Goal: Information Seeking & Learning: Learn about a topic

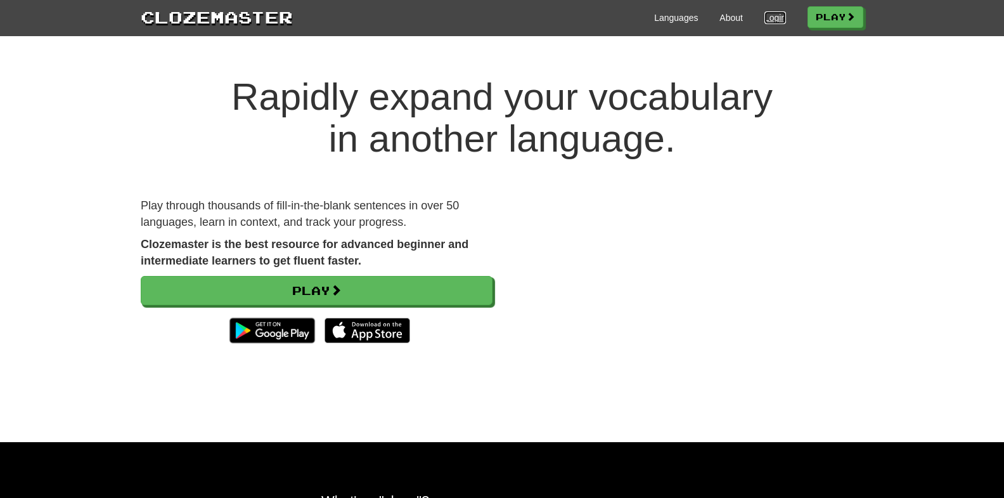
click at [765, 12] on link "Login" at bounding box center [776, 17] width 22 height 13
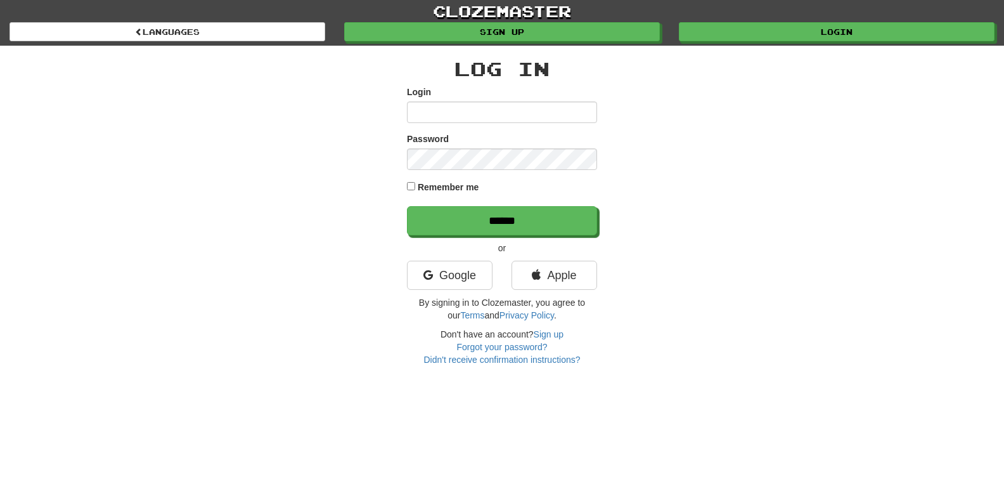
click at [498, 118] on input "Login" at bounding box center [502, 112] width 190 height 22
type input "******"
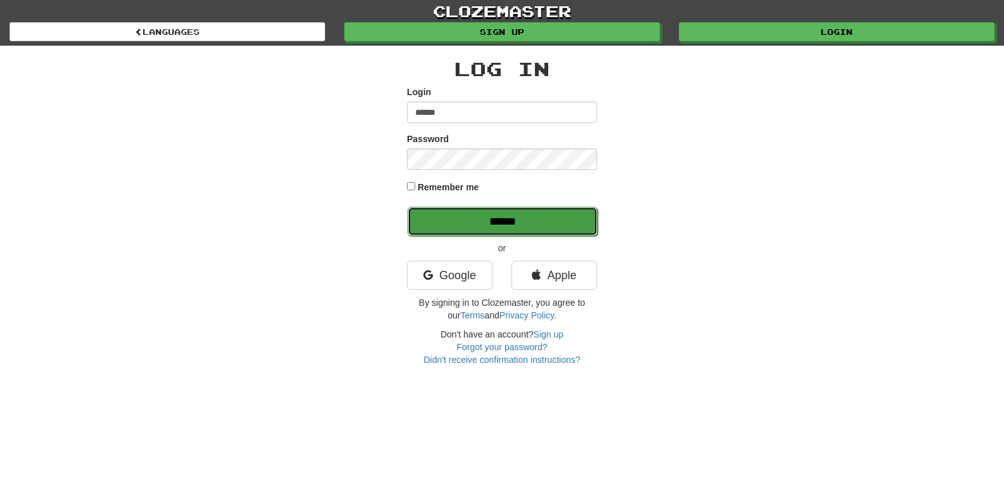
click at [475, 222] on input "******" at bounding box center [503, 221] width 190 height 29
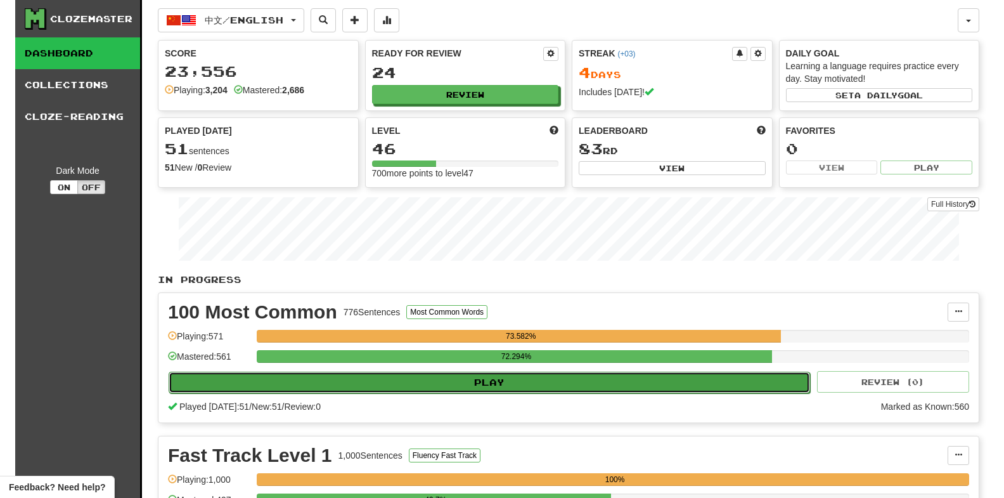
click at [491, 385] on button "Play" at bounding box center [490, 382] width 642 height 22
select select "********"
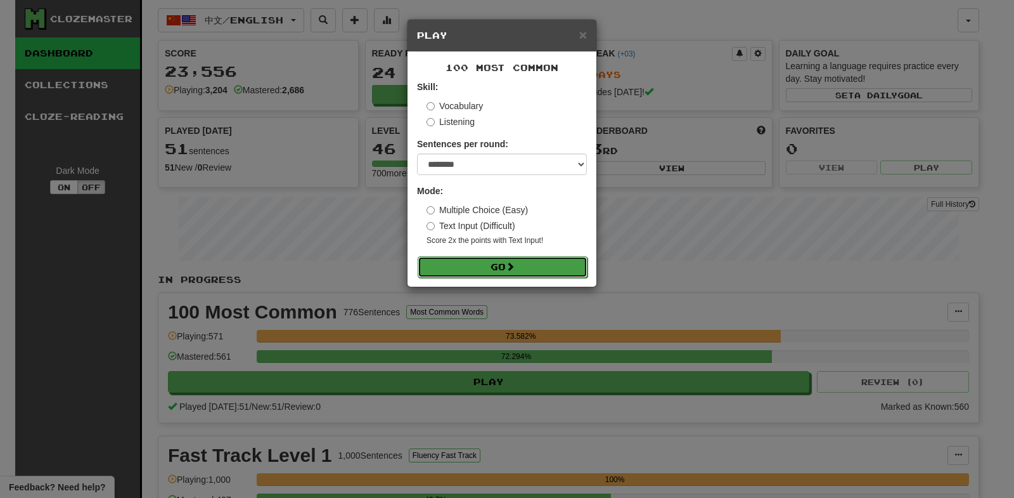
click at [534, 263] on button "Go" at bounding box center [503, 267] width 170 height 22
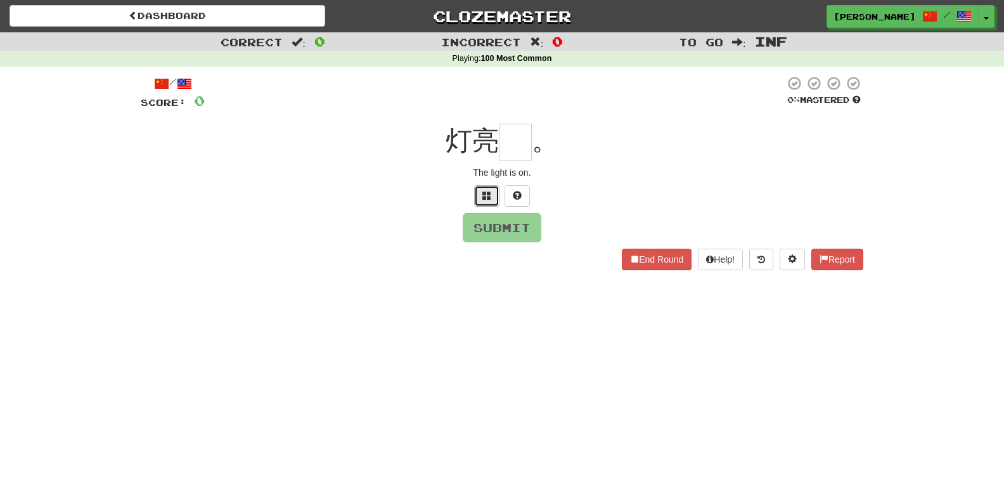
click at [485, 193] on span at bounding box center [486, 195] width 9 height 9
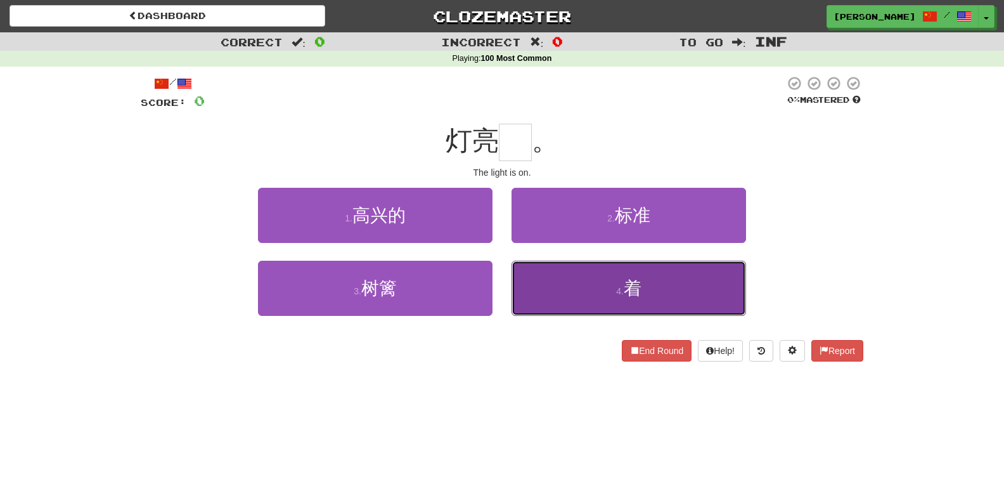
click at [602, 282] on button "4 . 着" at bounding box center [629, 288] width 235 height 55
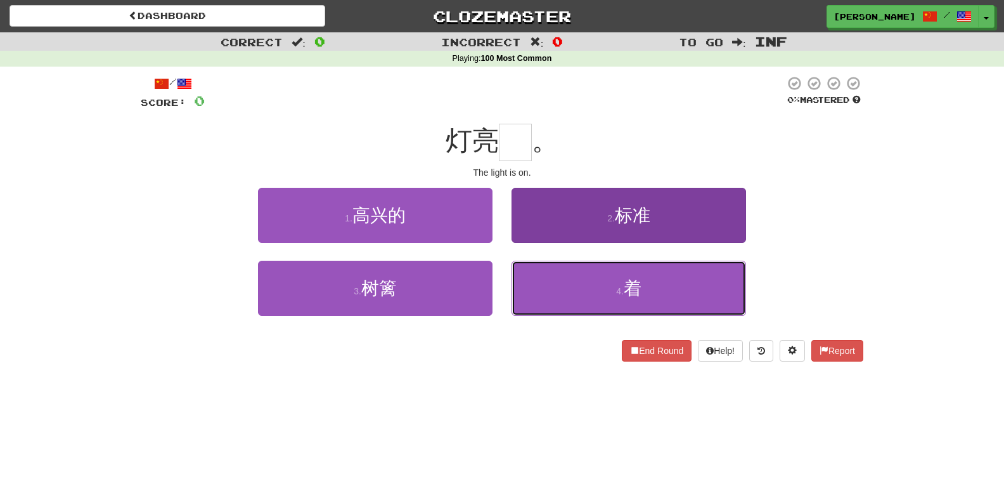
type input "*"
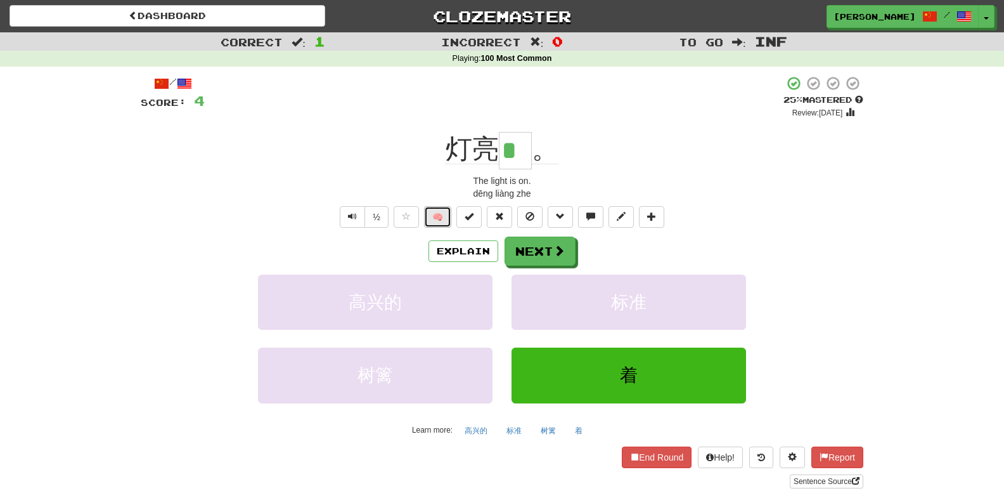
click at [440, 213] on button "🧠" at bounding box center [437, 217] width 27 height 22
click at [536, 257] on button "Next" at bounding box center [540, 251] width 71 height 29
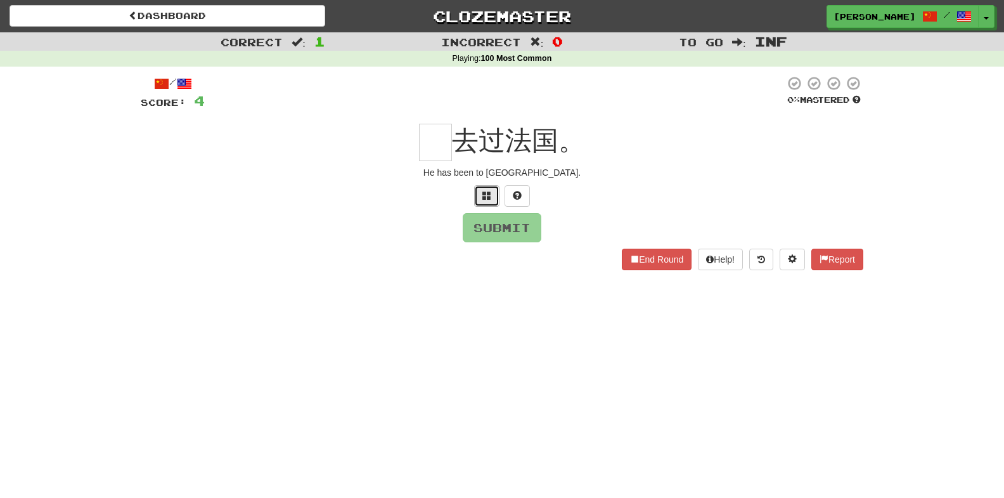
click at [484, 191] on span at bounding box center [486, 195] width 9 height 9
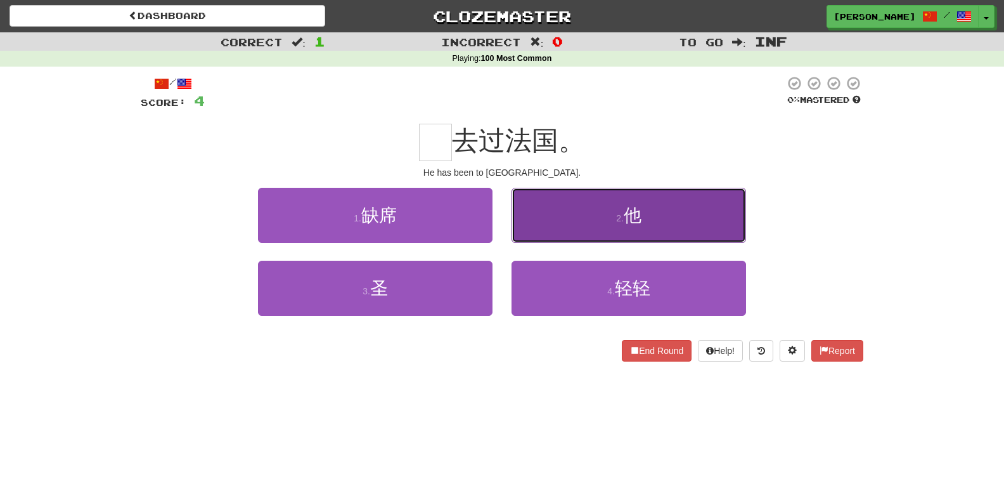
click at [524, 233] on button "2 . 他" at bounding box center [629, 215] width 235 height 55
type input "*"
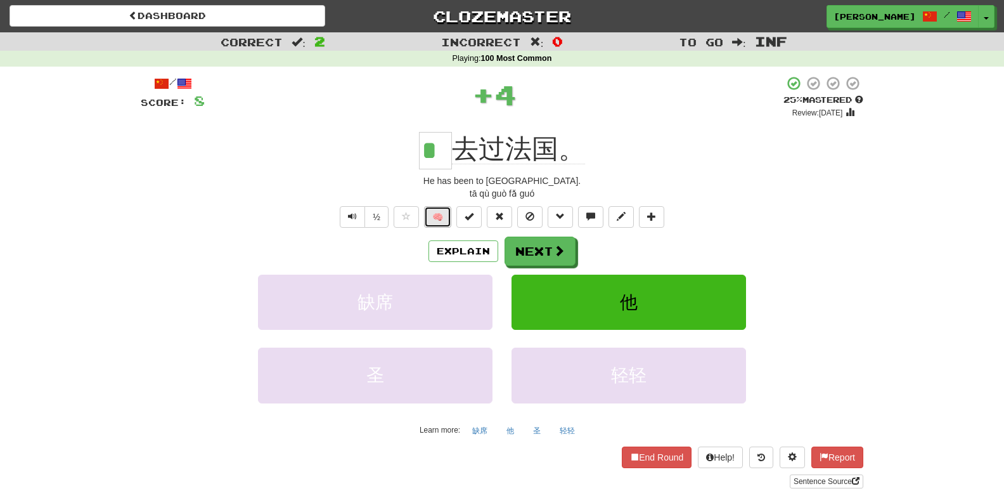
click at [430, 213] on button "🧠" at bounding box center [437, 217] width 27 height 22
click at [551, 247] on button "Next" at bounding box center [540, 251] width 71 height 29
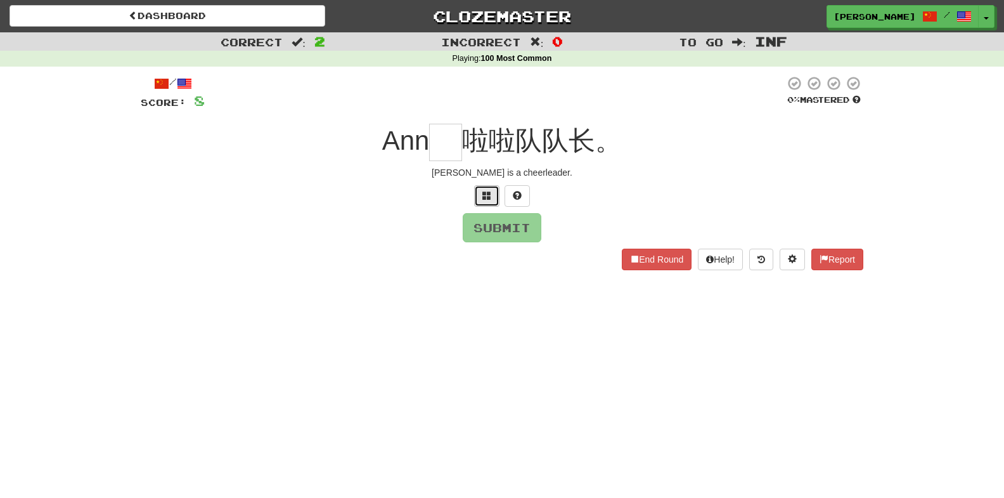
click at [486, 194] on span at bounding box center [486, 195] width 9 height 9
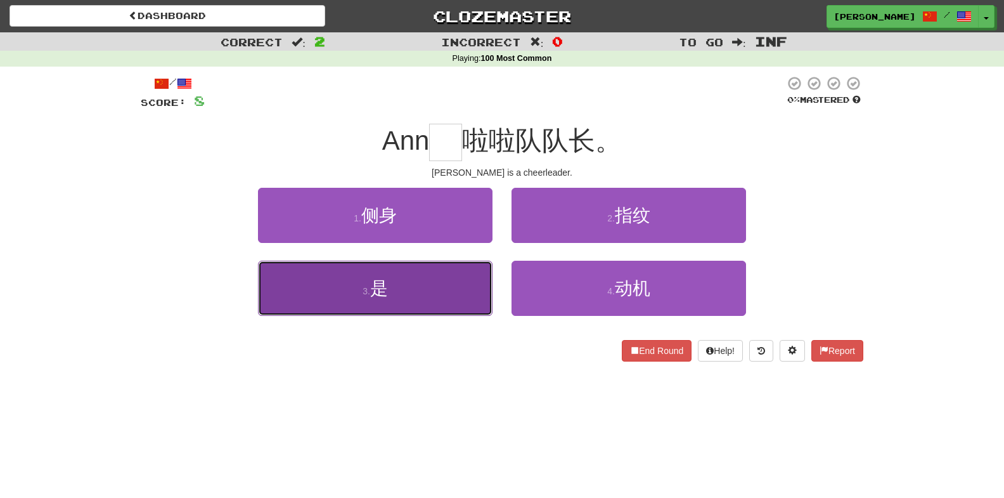
click at [446, 298] on button "3 . 是" at bounding box center [375, 288] width 235 height 55
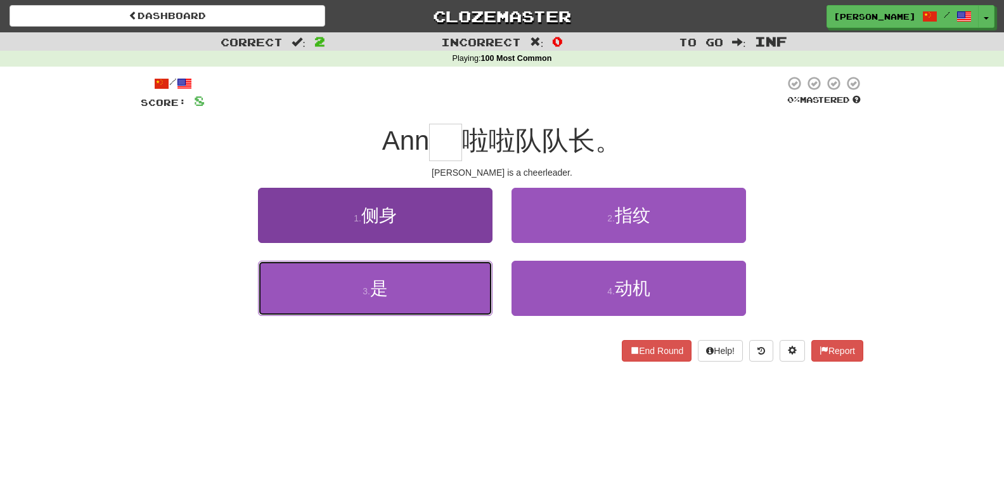
type input "*"
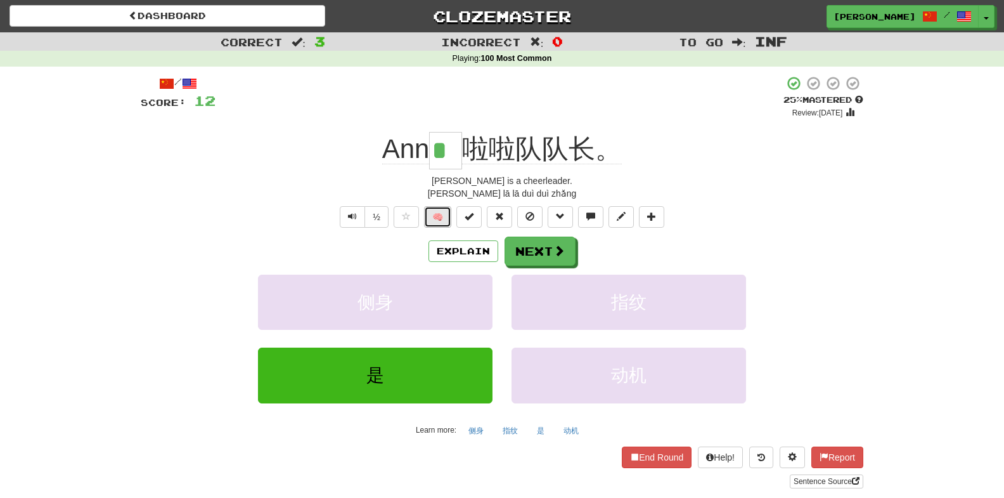
click at [436, 218] on button "🧠" at bounding box center [437, 217] width 27 height 22
click at [569, 252] on button "Next" at bounding box center [540, 251] width 71 height 29
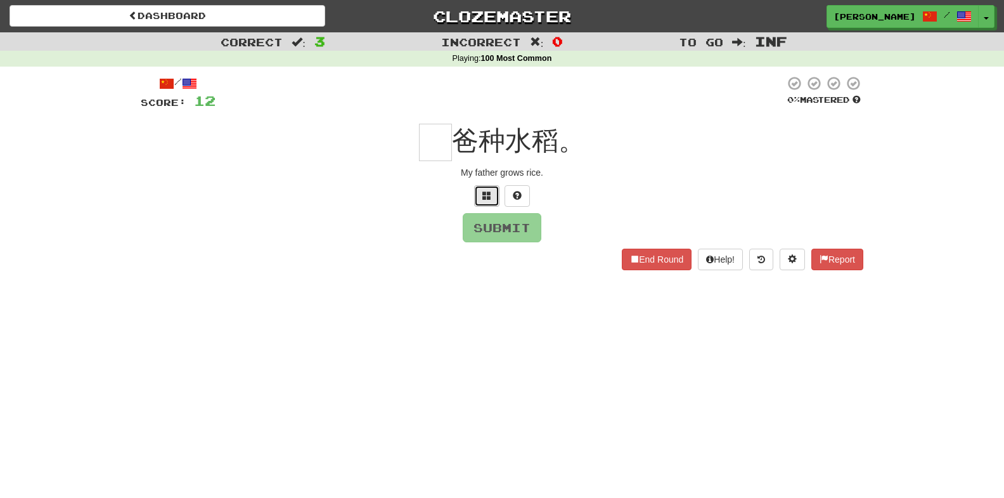
click at [488, 198] on span at bounding box center [486, 195] width 9 height 9
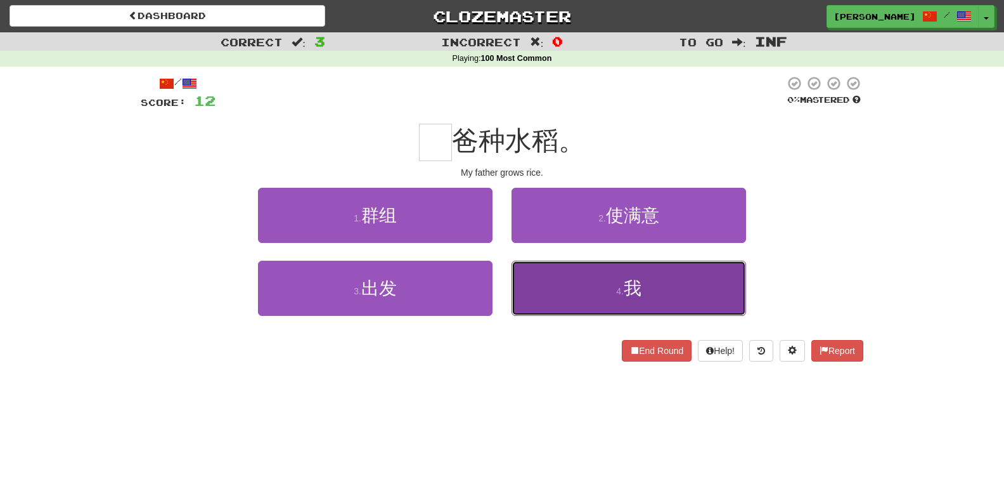
click at [559, 294] on button "4 . 我" at bounding box center [629, 288] width 235 height 55
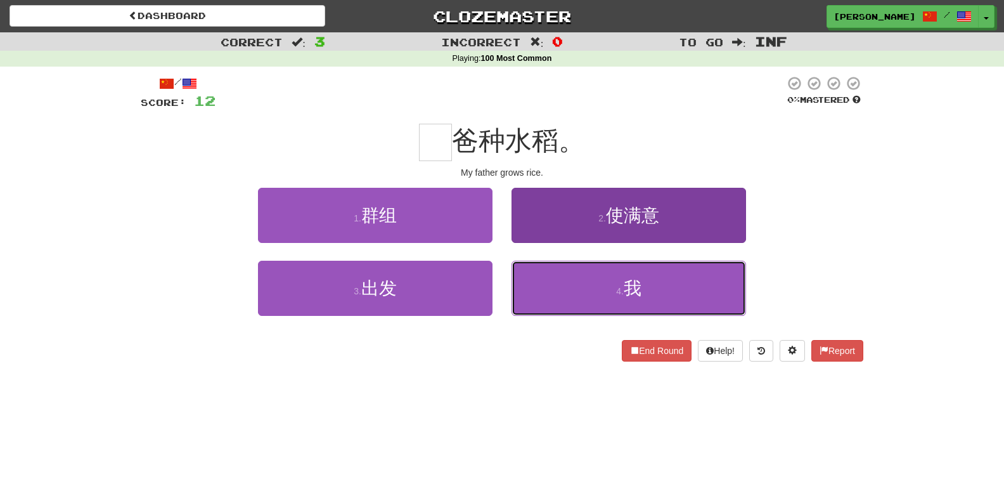
type input "*"
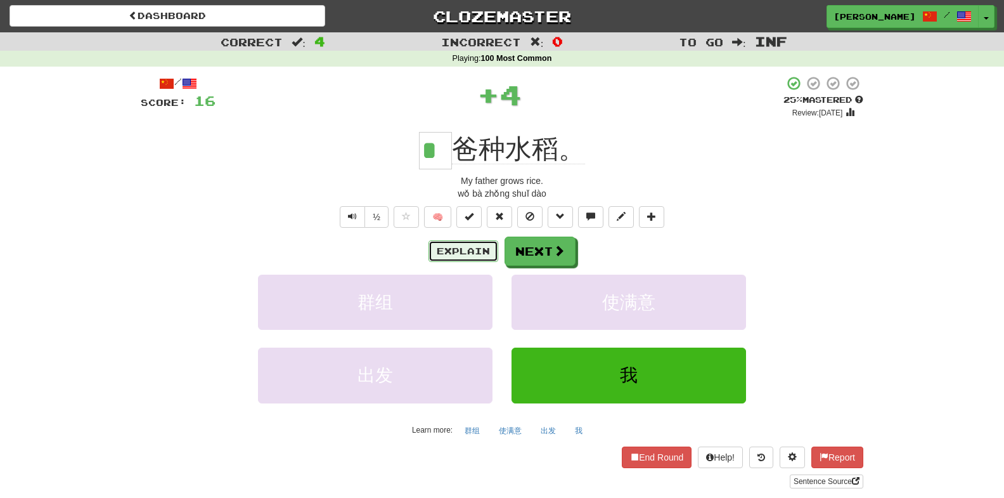
click at [475, 254] on button "Explain" at bounding box center [464, 251] width 70 height 22
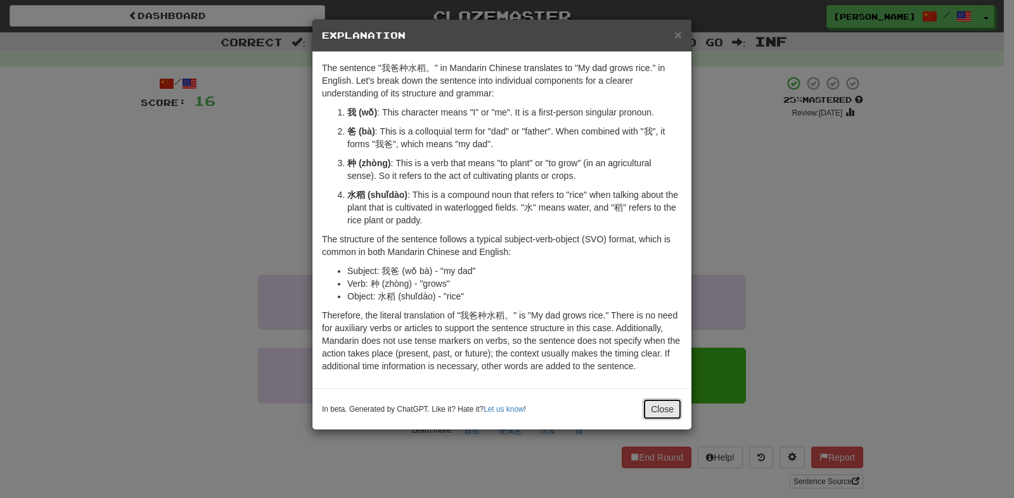
click at [649, 418] on button "Close" at bounding box center [662, 409] width 39 height 22
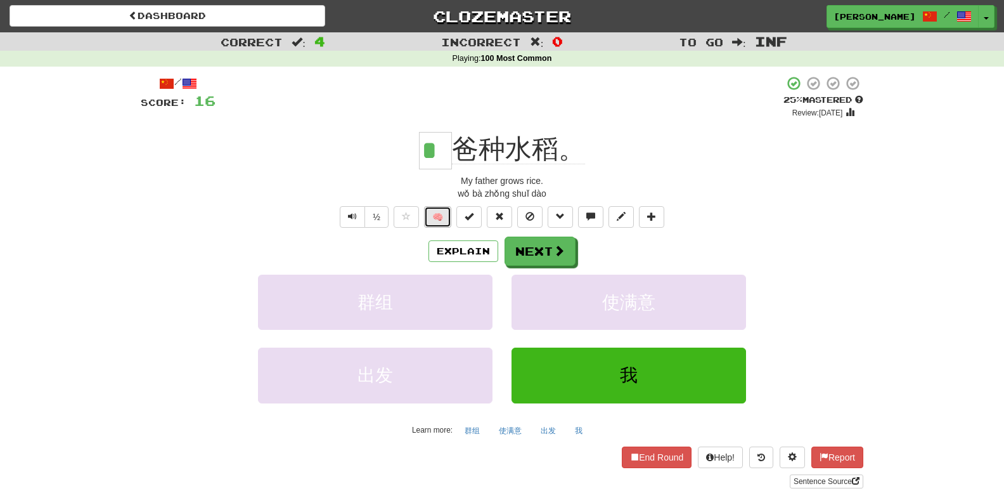
click at [443, 223] on button "🧠" at bounding box center [437, 217] width 27 height 22
click at [542, 254] on button "Next" at bounding box center [540, 251] width 71 height 29
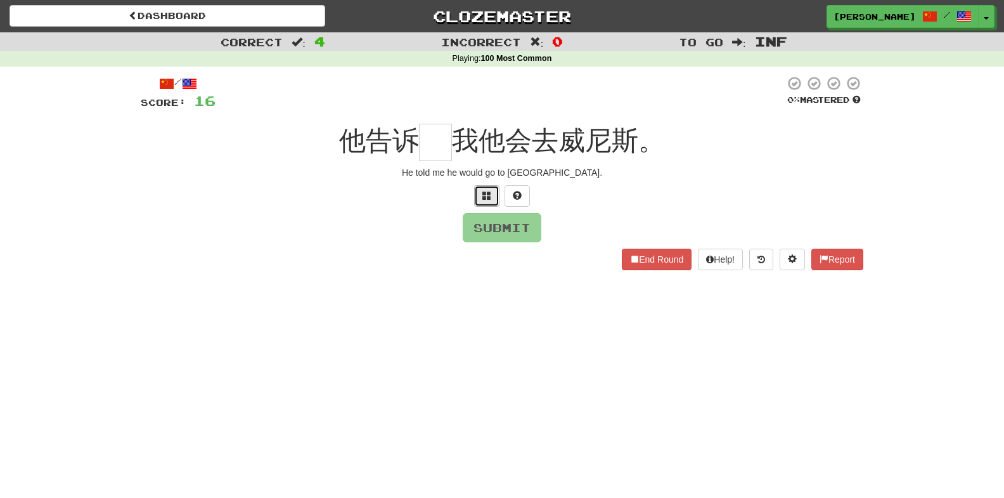
click at [493, 197] on button at bounding box center [486, 196] width 25 height 22
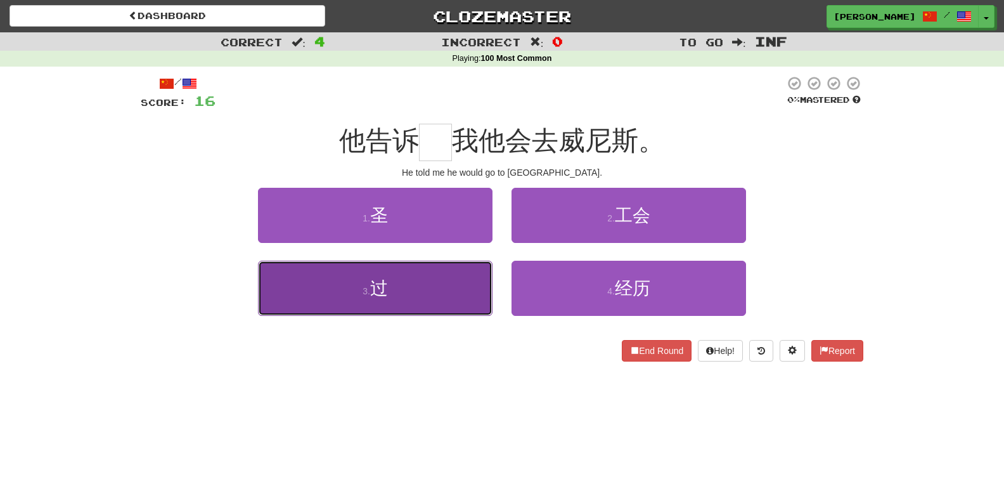
click at [453, 283] on button "3 . 过" at bounding box center [375, 288] width 235 height 55
type input "*"
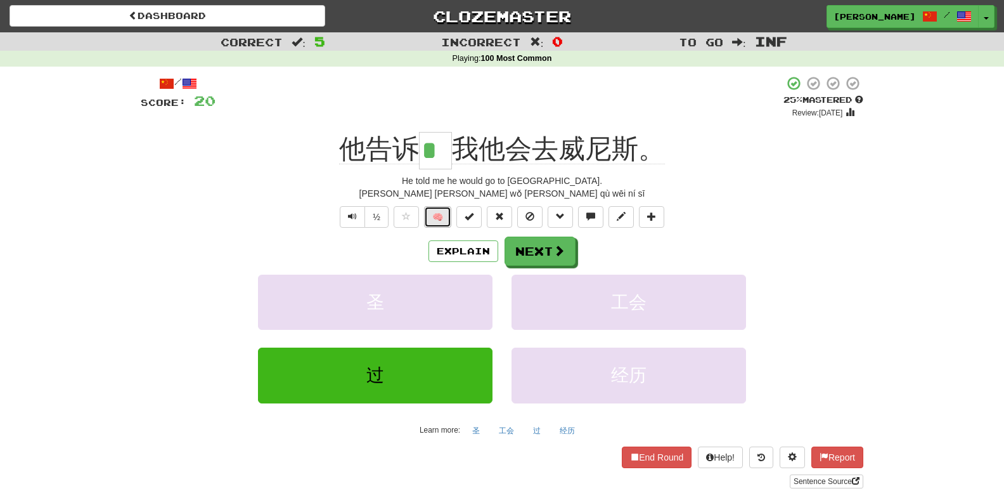
click at [437, 223] on button "🧠" at bounding box center [437, 217] width 27 height 22
click at [552, 258] on button "Next" at bounding box center [540, 251] width 71 height 29
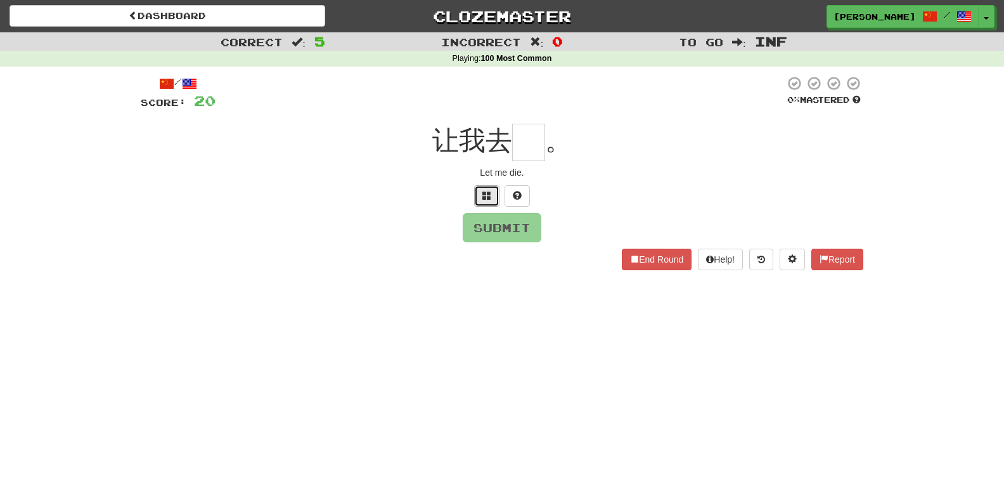
click at [492, 197] on button at bounding box center [486, 196] width 25 height 22
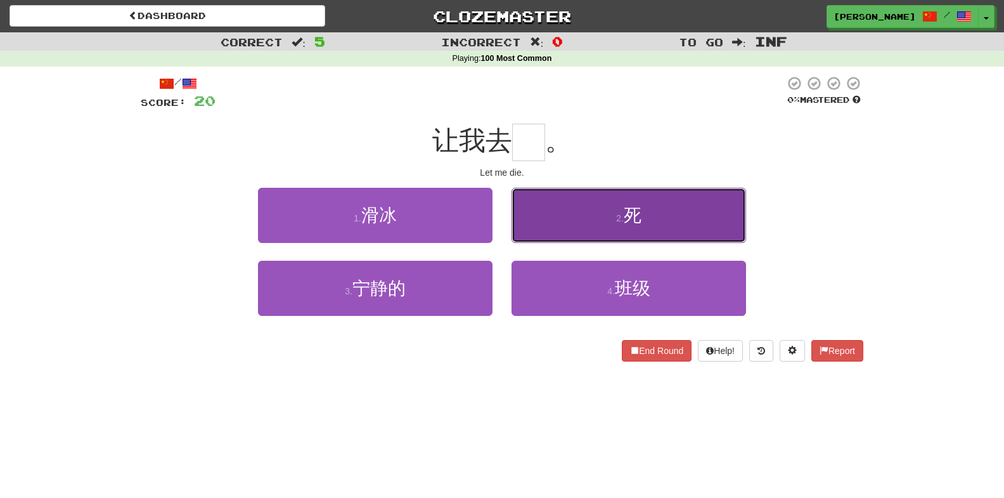
click at [575, 207] on button "2 . 死" at bounding box center [629, 215] width 235 height 55
type input "*"
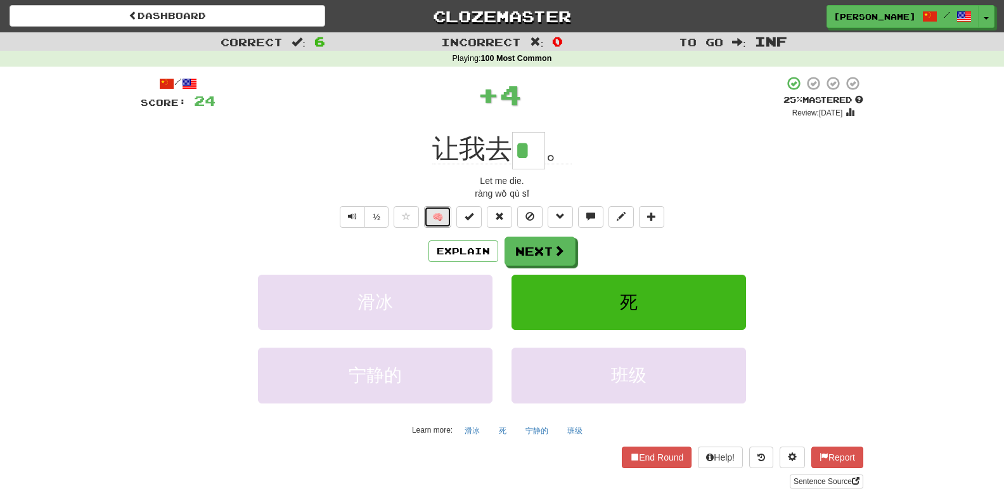
click at [448, 221] on button "🧠" at bounding box center [437, 217] width 27 height 22
click at [531, 249] on button "Next" at bounding box center [540, 251] width 71 height 29
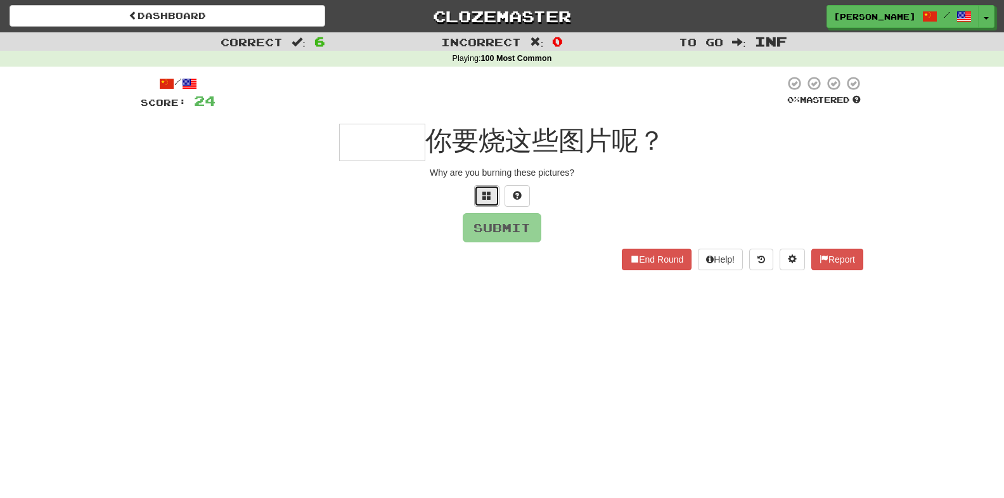
click at [496, 198] on button at bounding box center [486, 196] width 25 height 22
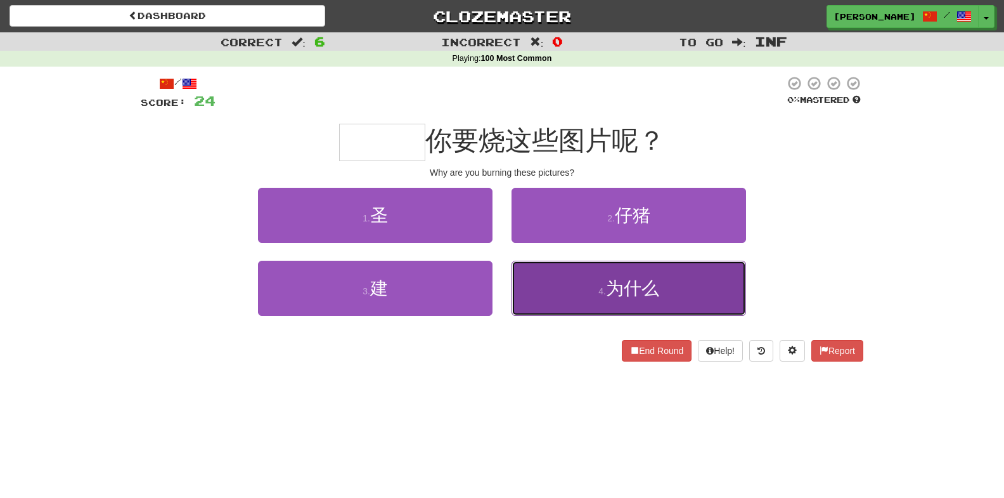
click at [543, 268] on button "4 . 为什么" at bounding box center [629, 288] width 235 height 55
type input "***"
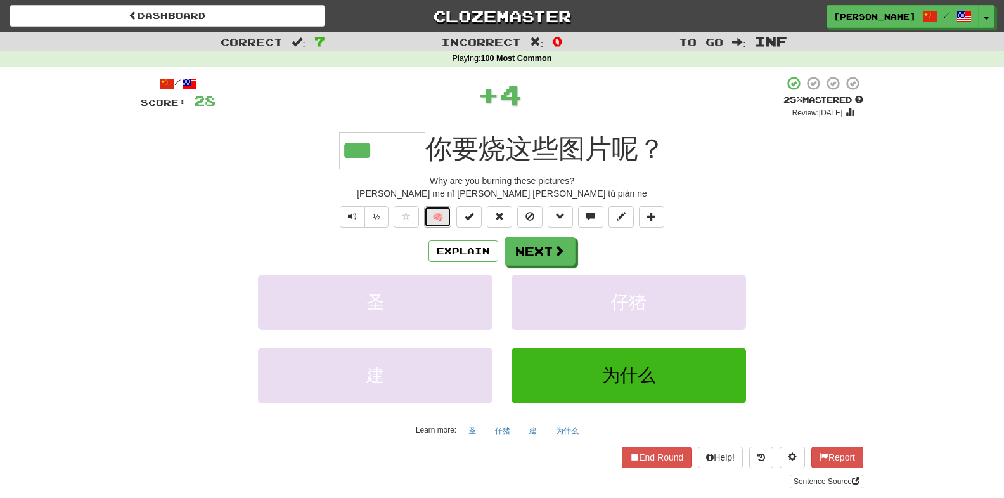
click at [434, 214] on button "🧠" at bounding box center [437, 217] width 27 height 22
click at [565, 248] on button "Next" at bounding box center [540, 251] width 71 height 29
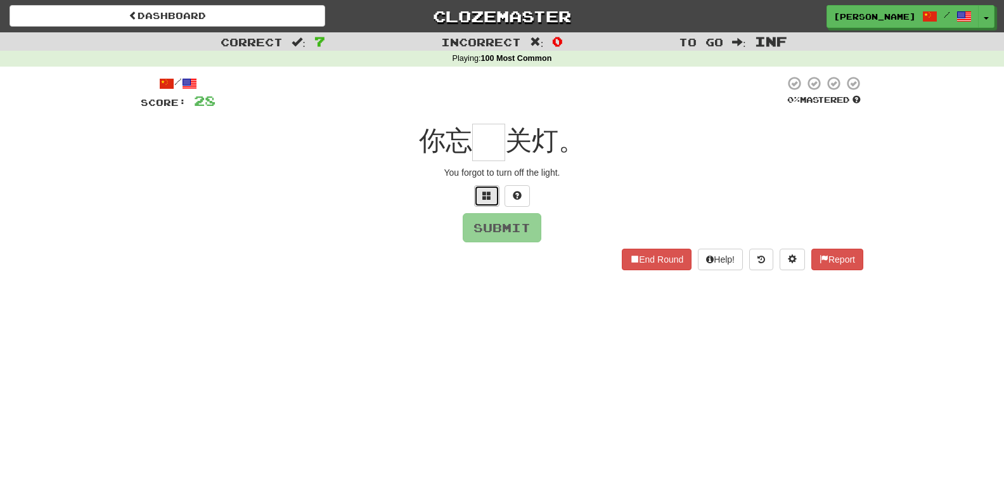
click at [485, 202] on button at bounding box center [486, 196] width 25 height 22
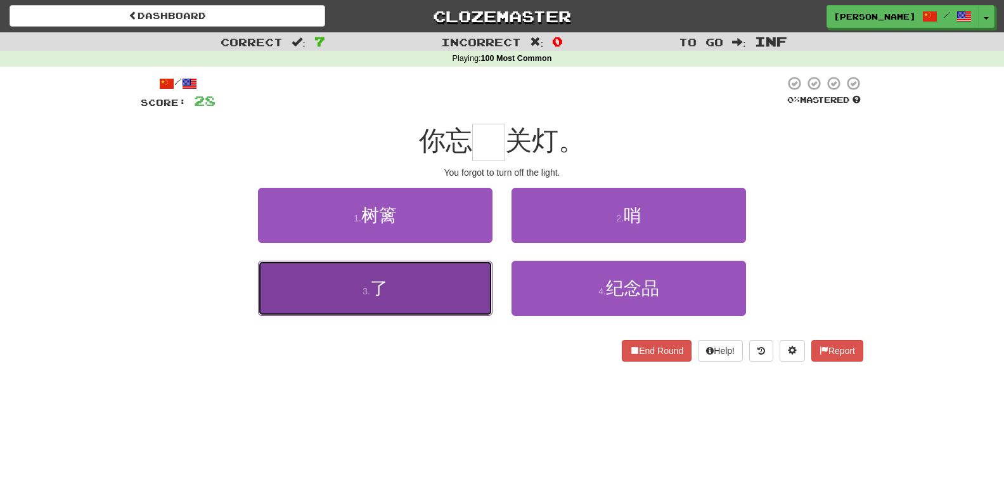
click at [417, 297] on button "3 . 了" at bounding box center [375, 288] width 235 height 55
type input "*"
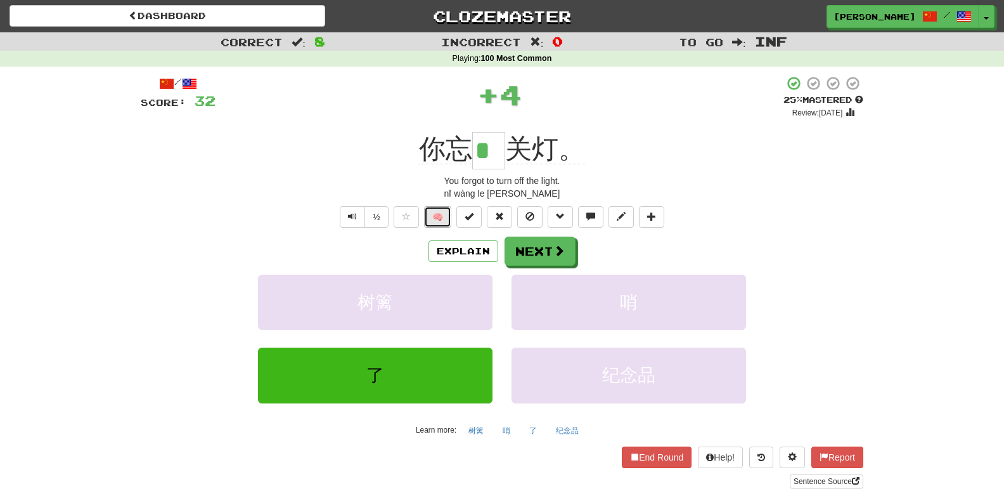
click at [434, 221] on button "🧠" at bounding box center [437, 217] width 27 height 22
click at [539, 253] on button "Next" at bounding box center [540, 251] width 71 height 29
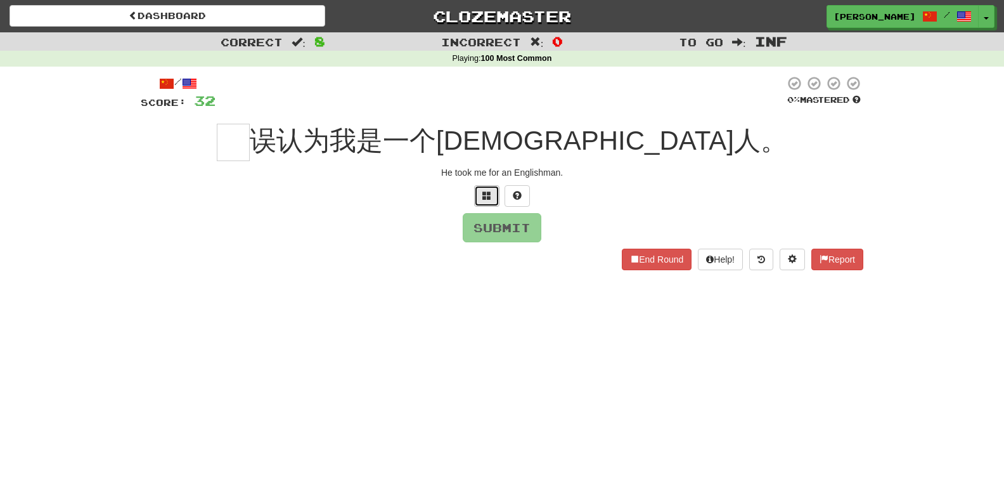
click at [489, 194] on span at bounding box center [486, 195] width 9 height 9
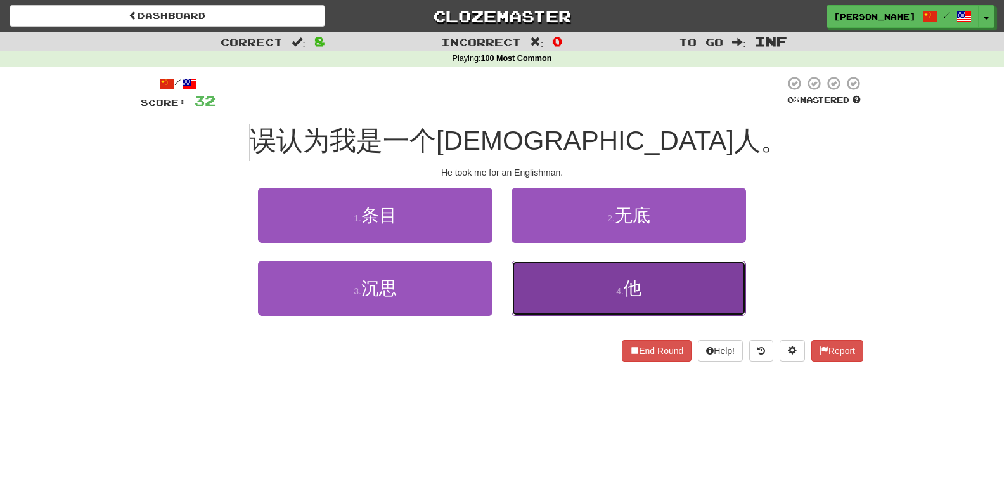
click at [552, 262] on button "4 . 他" at bounding box center [629, 288] width 235 height 55
type input "*"
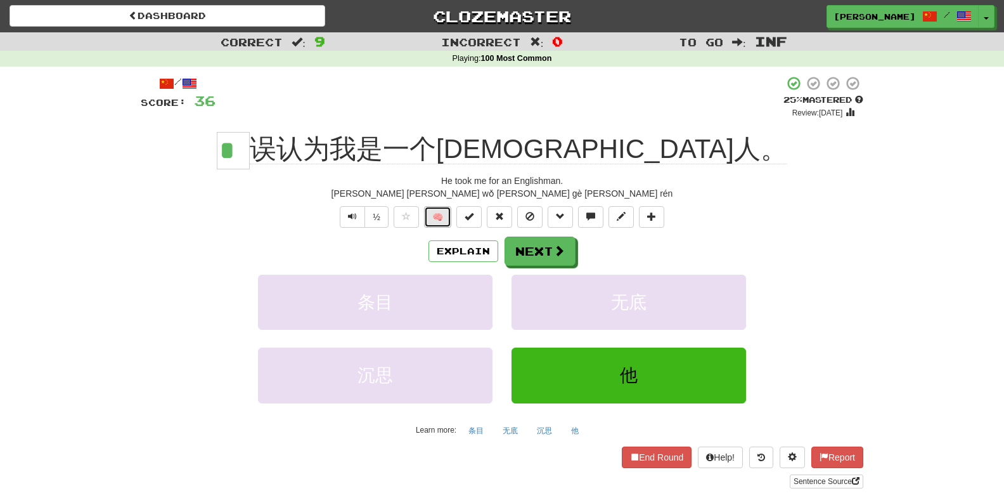
click at [443, 224] on button "🧠" at bounding box center [437, 217] width 27 height 22
click at [535, 247] on button "Next" at bounding box center [540, 251] width 71 height 29
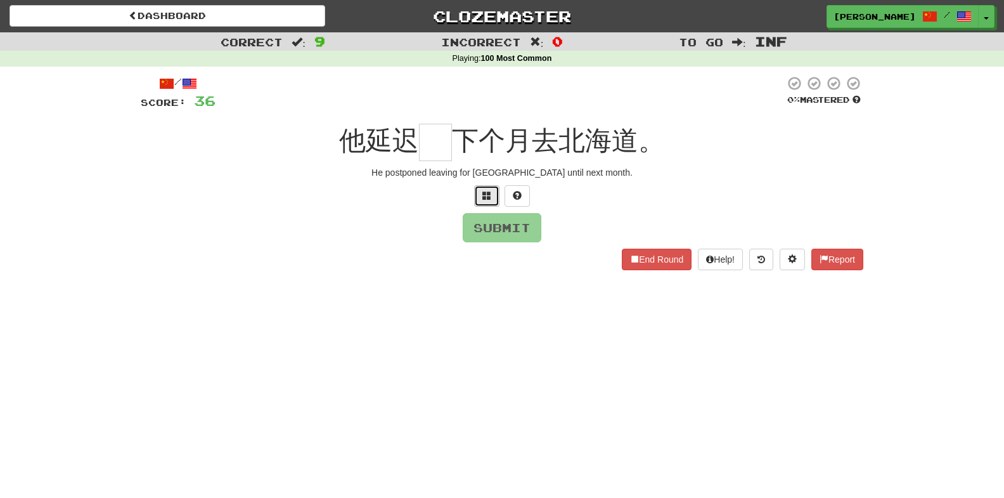
click at [491, 193] on button at bounding box center [486, 196] width 25 height 22
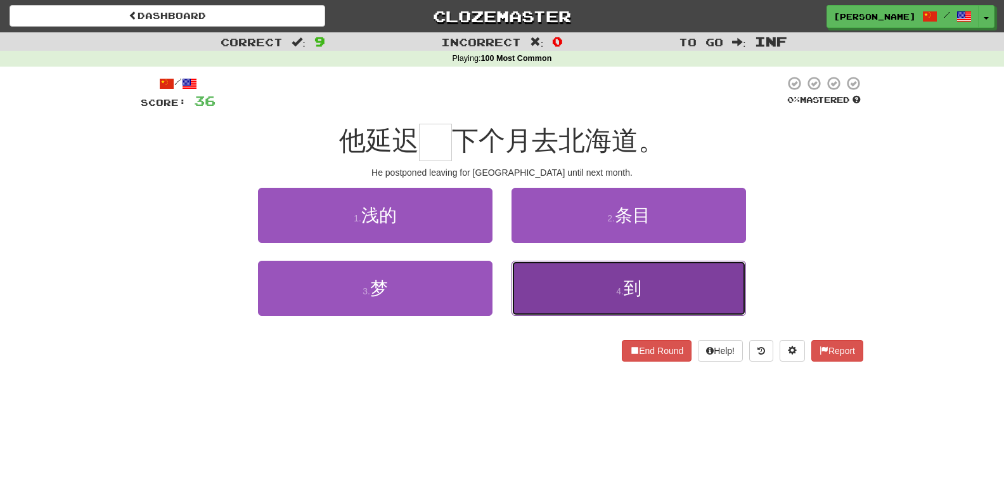
click at [610, 293] on button "4 . 到" at bounding box center [629, 288] width 235 height 55
type input "*"
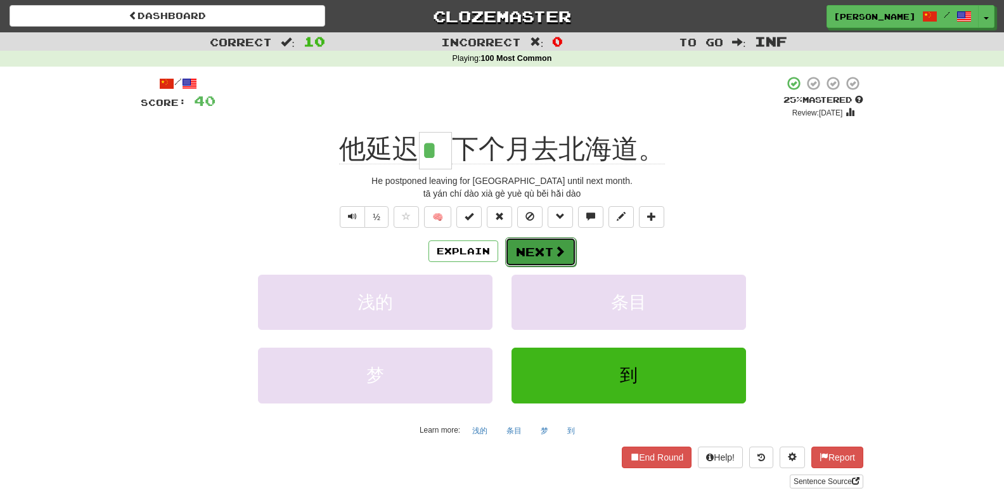
click at [570, 254] on button "Next" at bounding box center [540, 251] width 71 height 29
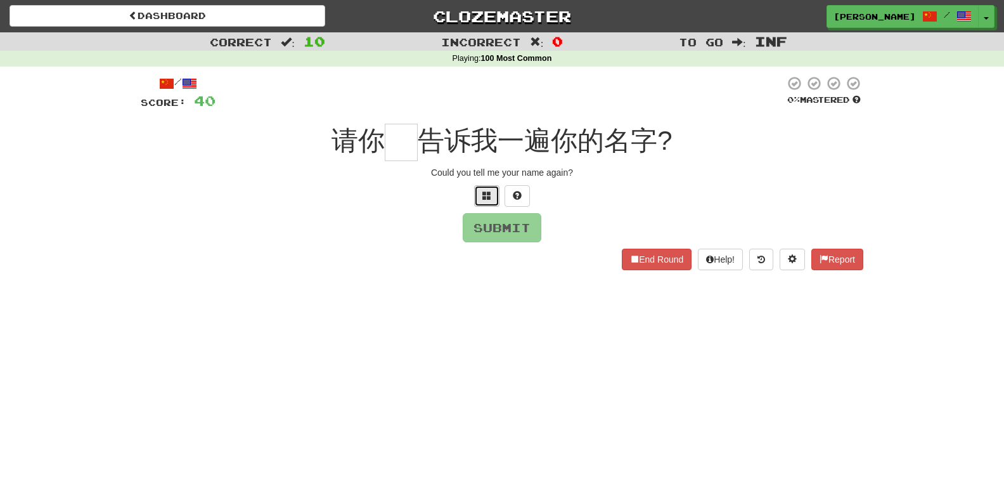
click at [484, 204] on button at bounding box center [486, 196] width 25 height 22
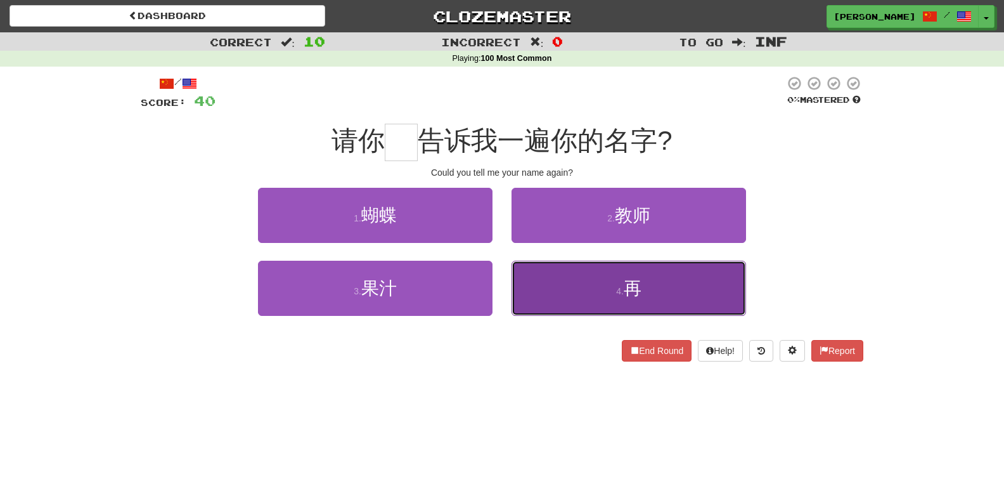
click at [552, 281] on button "4 . 再" at bounding box center [629, 288] width 235 height 55
type input "*"
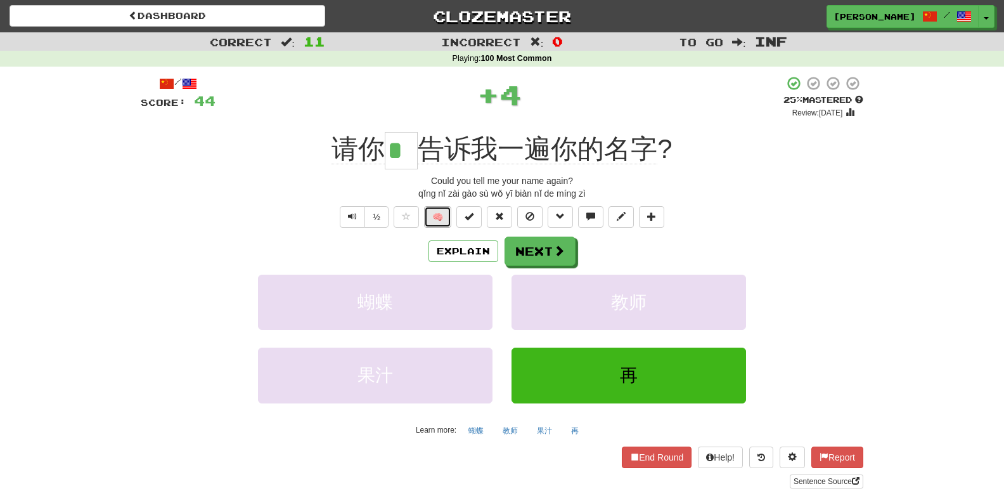
click at [427, 216] on button "🧠" at bounding box center [437, 217] width 27 height 22
click at [524, 245] on button "Next" at bounding box center [540, 251] width 71 height 29
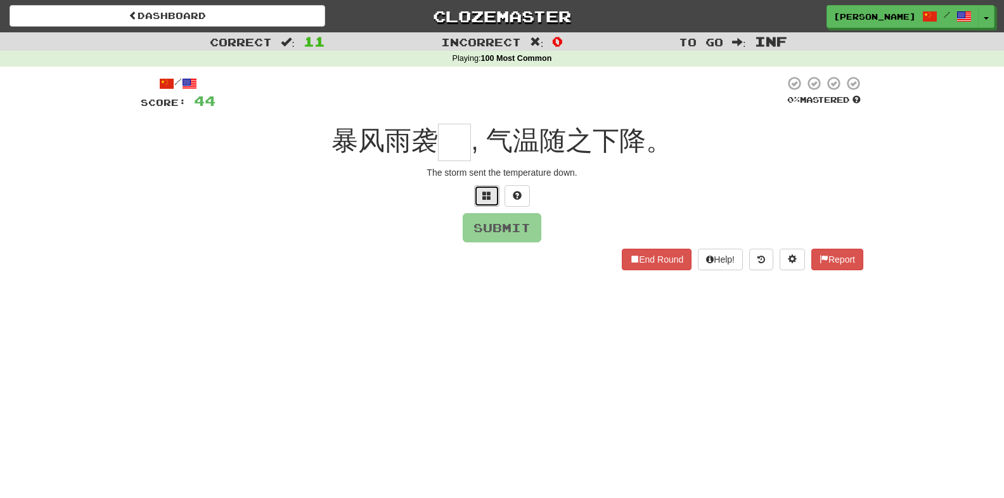
click at [494, 197] on button at bounding box center [486, 196] width 25 height 22
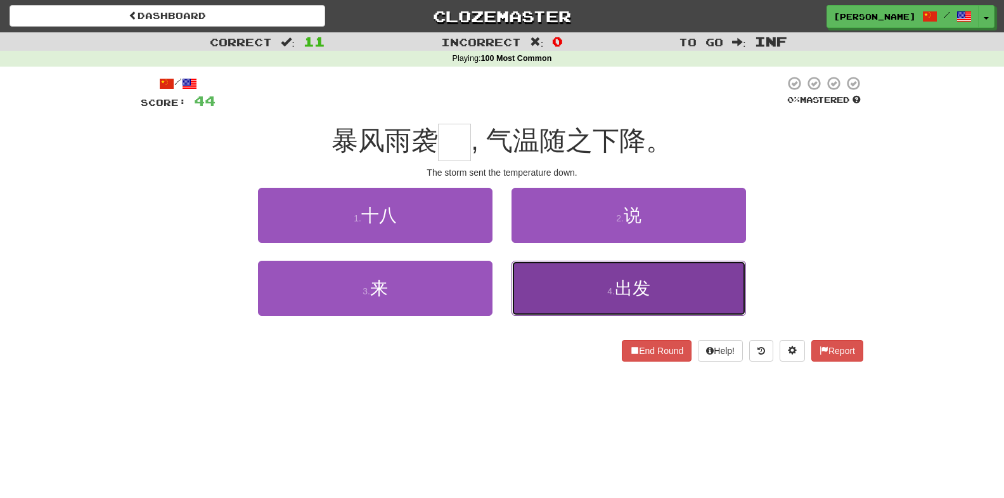
click at [650, 299] on button "4 . 出发" at bounding box center [629, 288] width 235 height 55
type input "*"
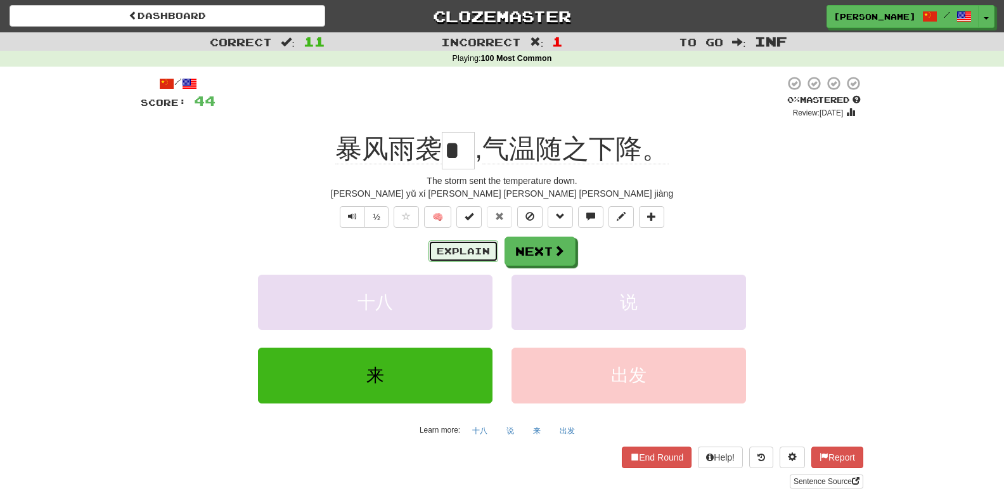
click at [486, 245] on button "Explain" at bounding box center [464, 251] width 70 height 22
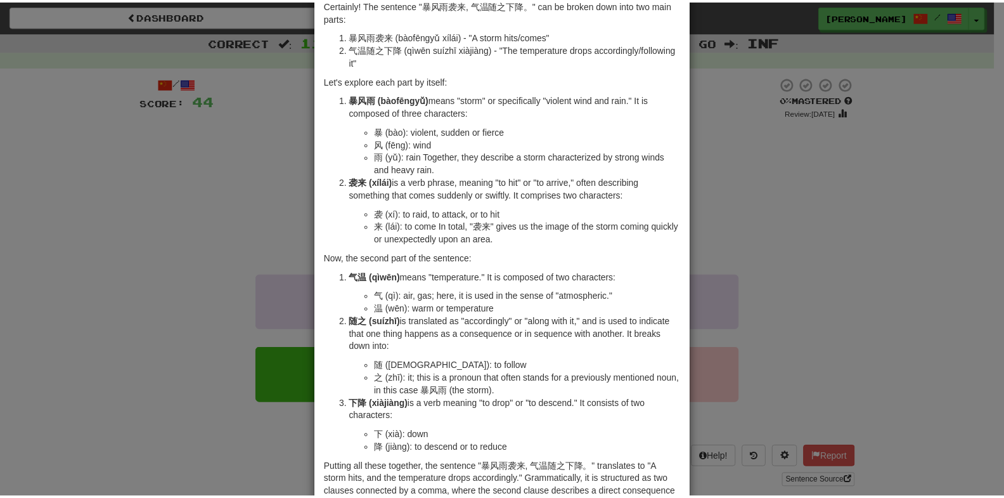
scroll to position [127, 0]
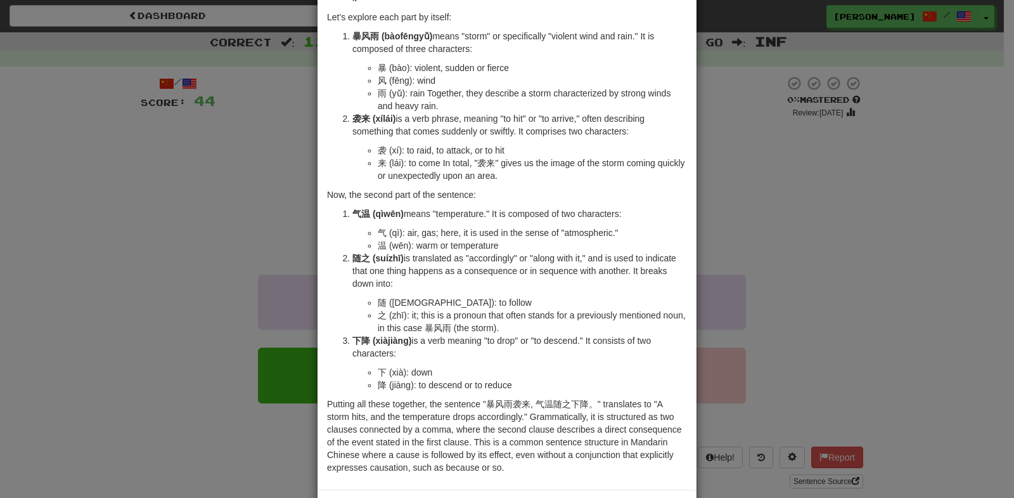
click at [61, 210] on div "× Explanation Certainly! The sentence "暴风雨袭来, 气温随之下降。" can be broken down into …" at bounding box center [507, 249] width 1014 height 498
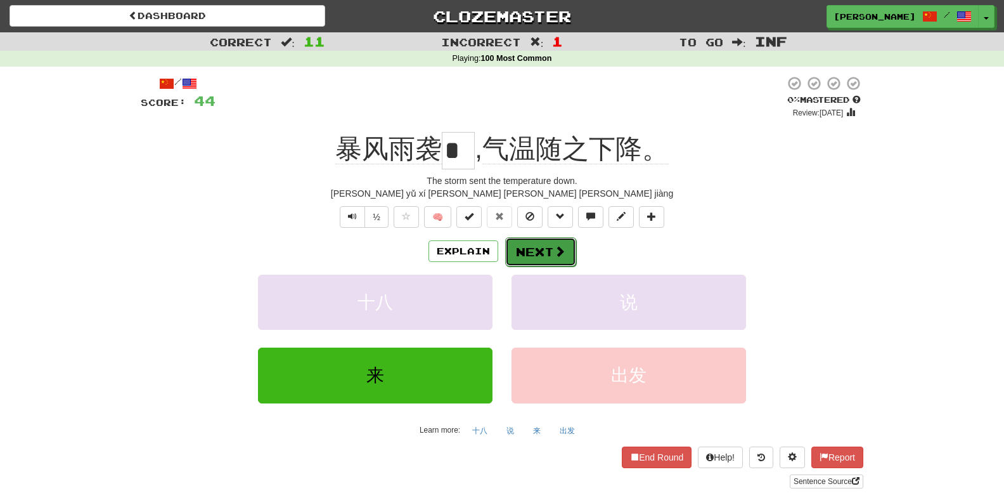
click at [531, 261] on button "Next" at bounding box center [540, 251] width 71 height 29
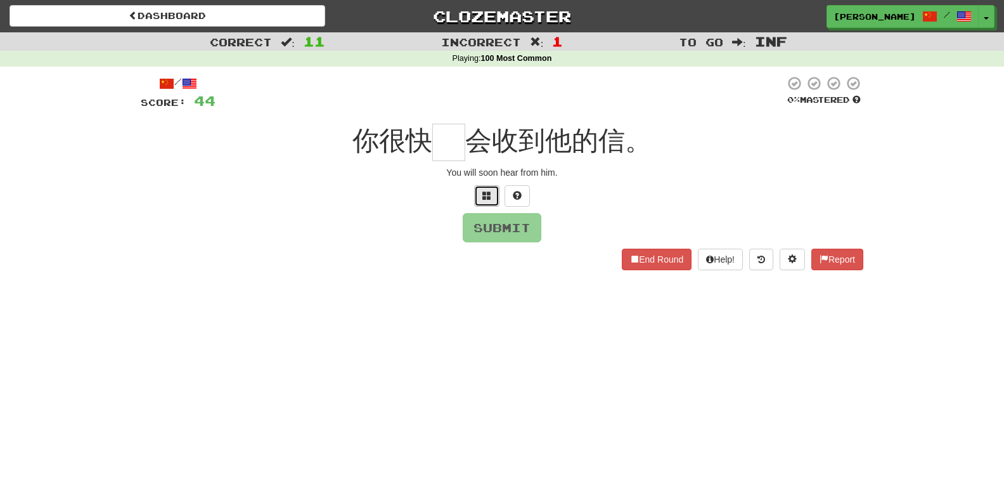
click at [488, 188] on button at bounding box center [486, 196] width 25 height 22
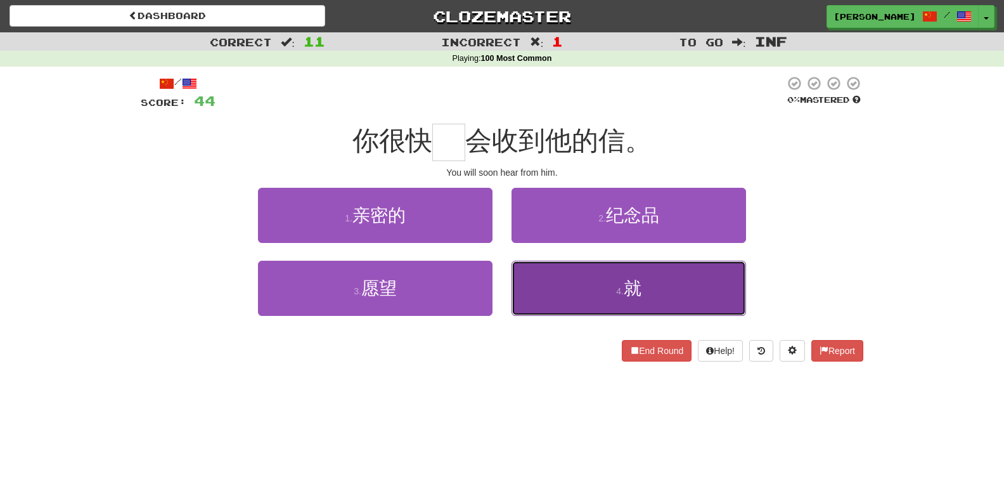
click at [541, 299] on button "4 . 就" at bounding box center [629, 288] width 235 height 55
type input "*"
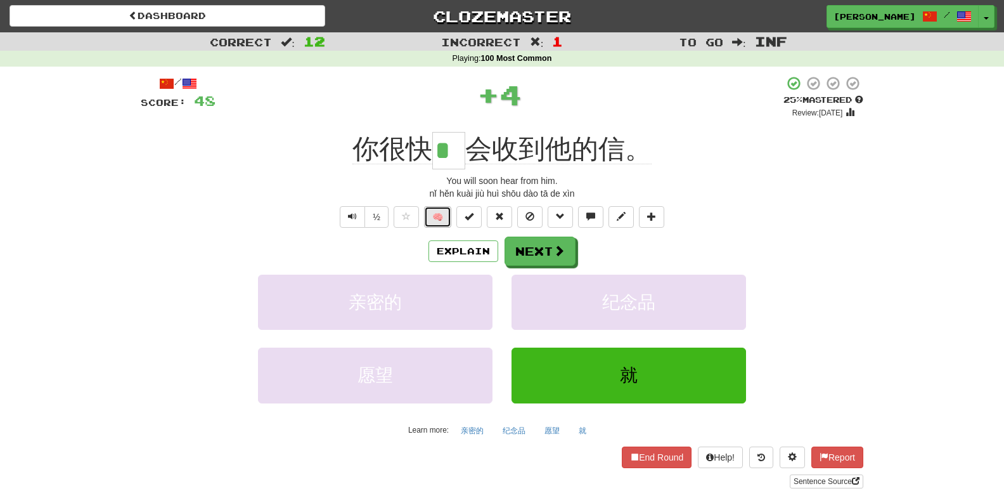
click at [443, 216] on button "🧠" at bounding box center [437, 217] width 27 height 22
click at [555, 255] on span at bounding box center [559, 250] width 11 height 11
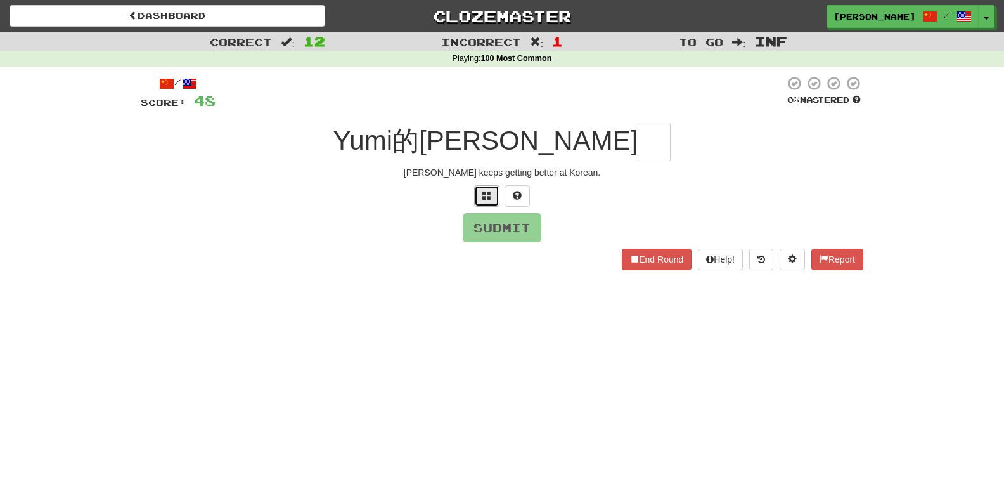
click at [489, 198] on span at bounding box center [486, 195] width 9 height 9
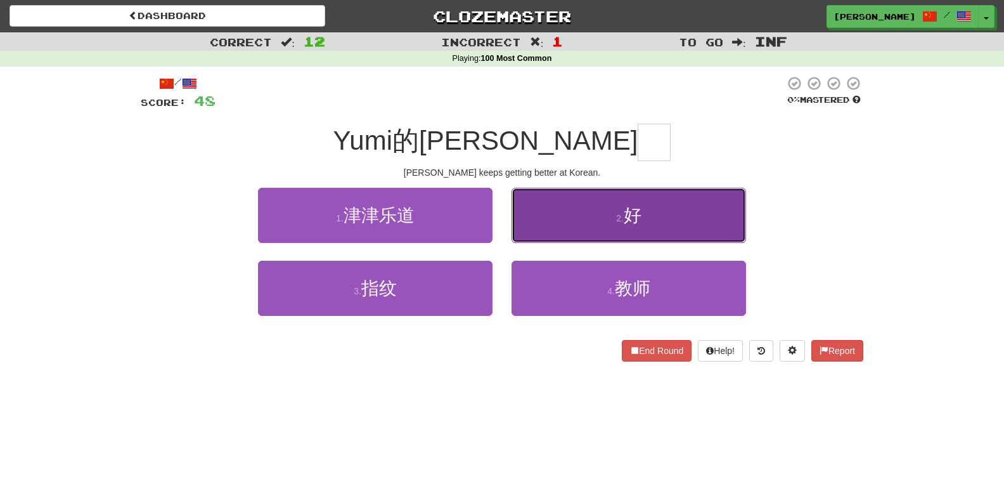
click at [554, 206] on button "2 . 好" at bounding box center [629, 215] width 235 height 55
type input "*"
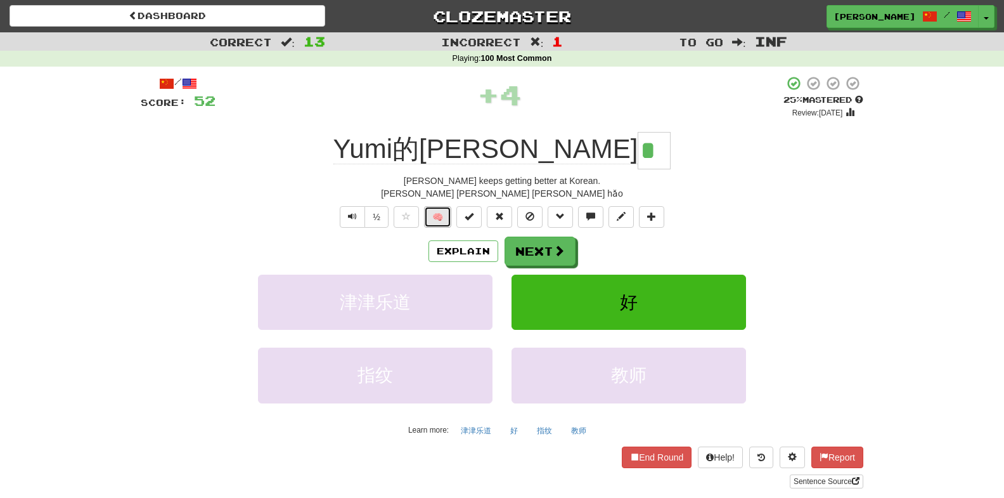
click at [434, 213] on button "🧠" at bounding box center [437, 217] width 27 height 22
click at [525, 239] on button "Next" at bounding box center [540, 251] width 71 height 29
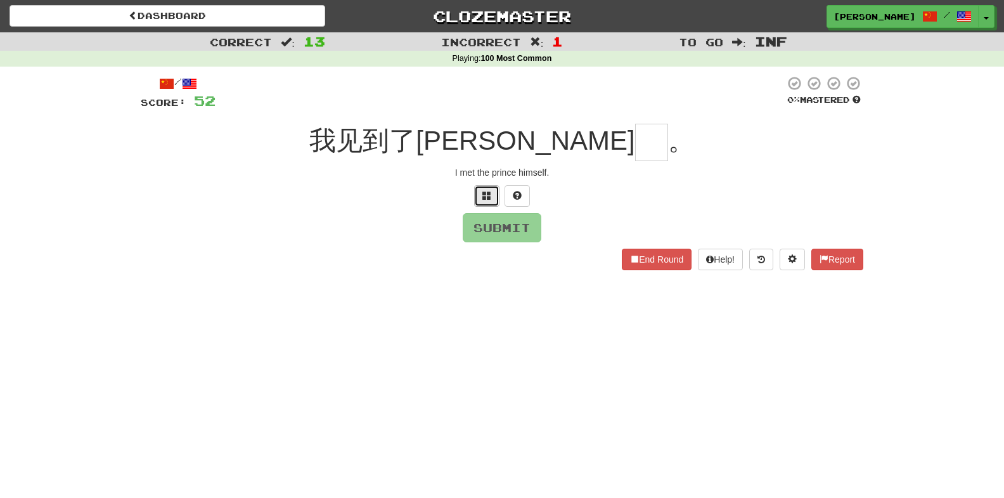
click at [486, 198] on span at bounding box center [486, 195] width 9 height 9
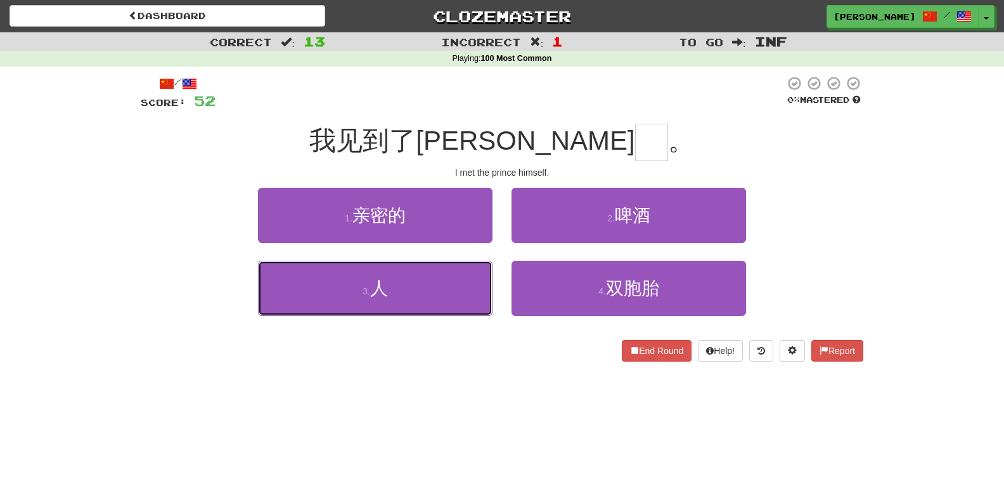
click at [453, 272] on button "3 . 人" at bounding box center [375, 288] width 235 height 55
type input "*"
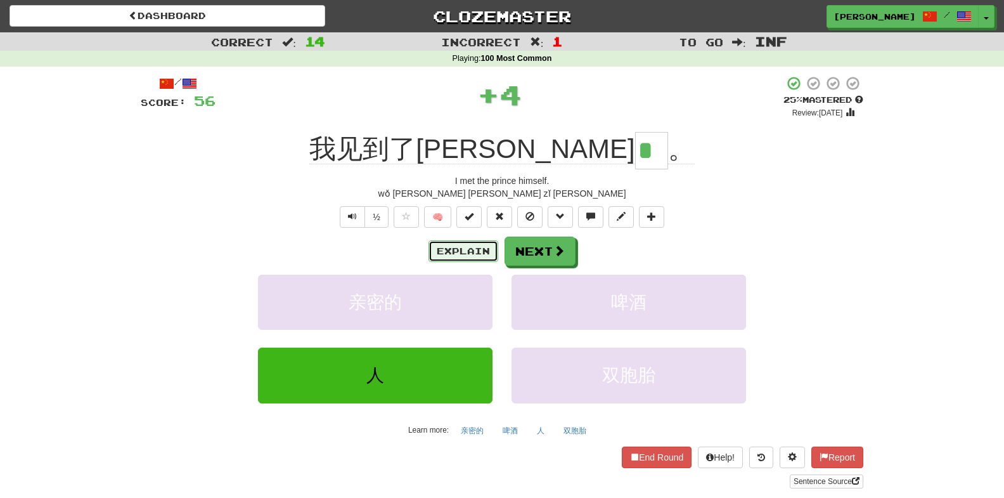
click at [459, 245] on button "Explain" at bounding box center [464, 251] width 70 height 22
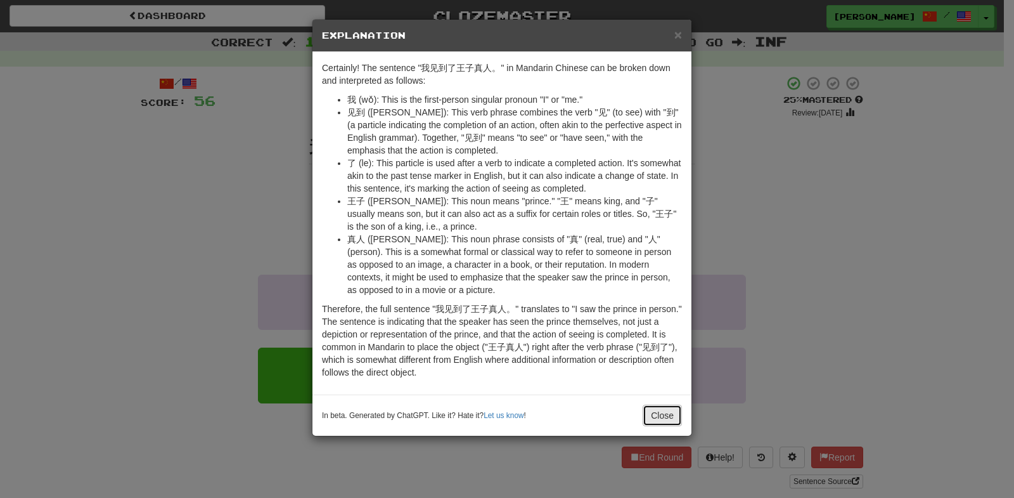
click at [651, 422] on button "Close" at bounding box center [662, 415] width 39 height 22
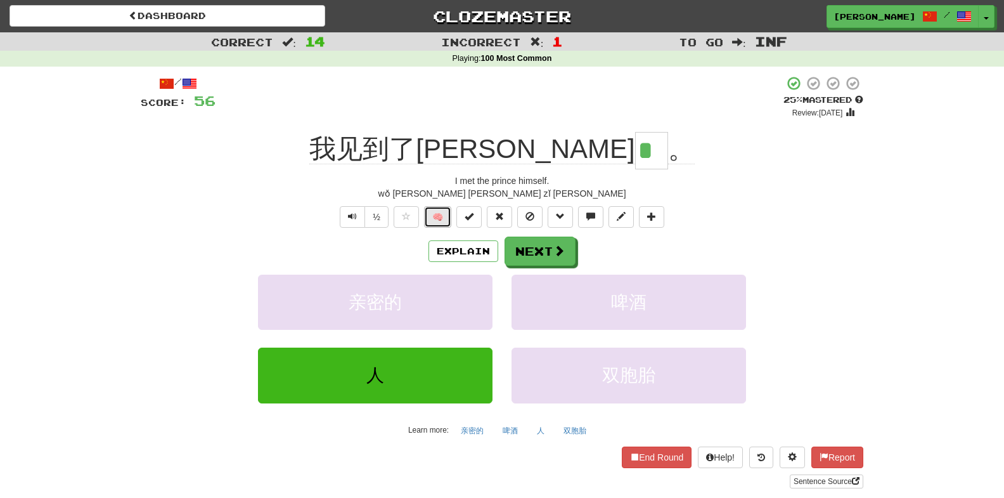
click at [429, 221] on button "🧠" at bounding box center [437, 217] width 27 height 22
click at [541, 245] on button "Next" at bounding box center [540, 251] width 71 height 29
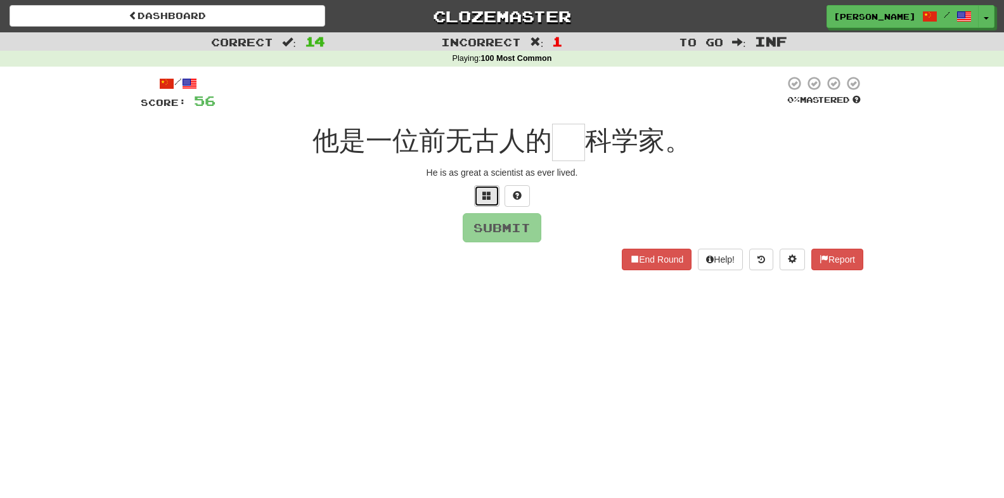
click at [485, 193] on span at bounding box center [486, 195] width 9 height 9
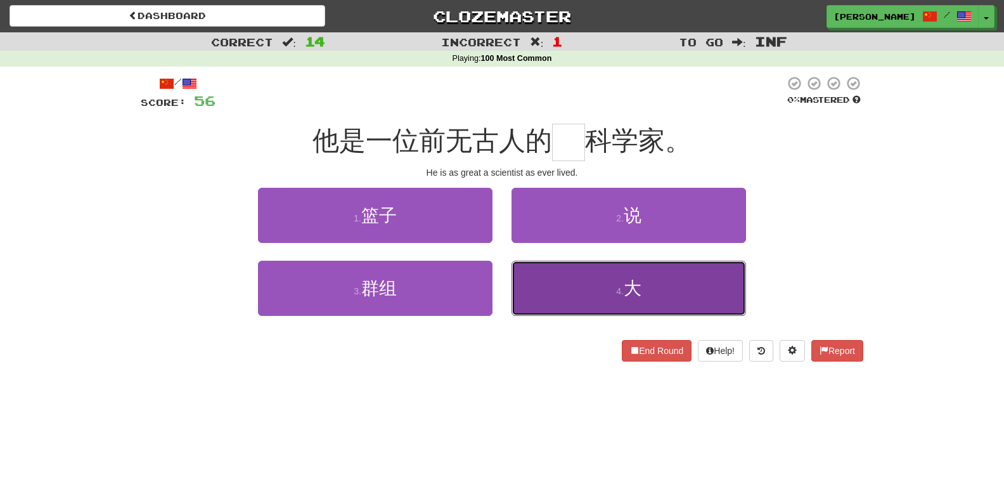
click at [529, 269] on button "4 . 大" at bounding box center [629, 288] width 235 height 55
type input "*"
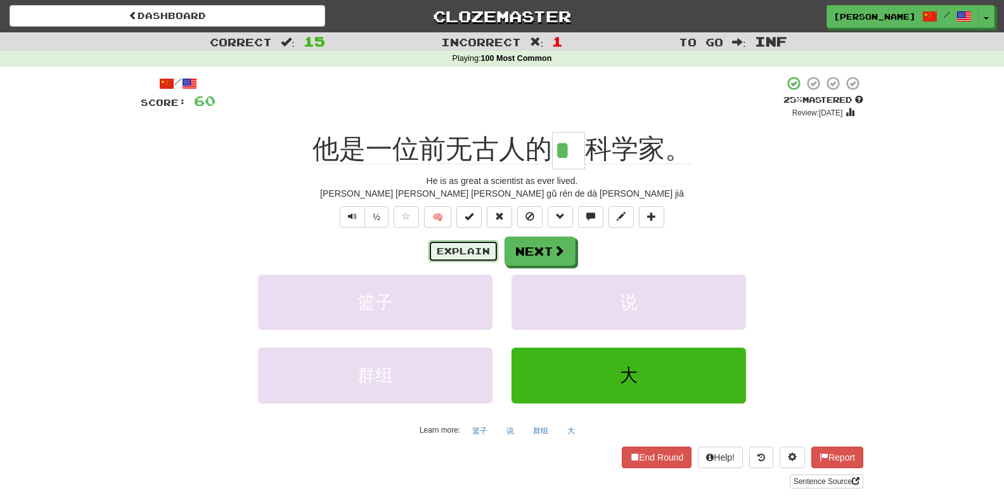
click at [470, 257] on button "Explain" at bounding box center [464, 251] width 70 height 22
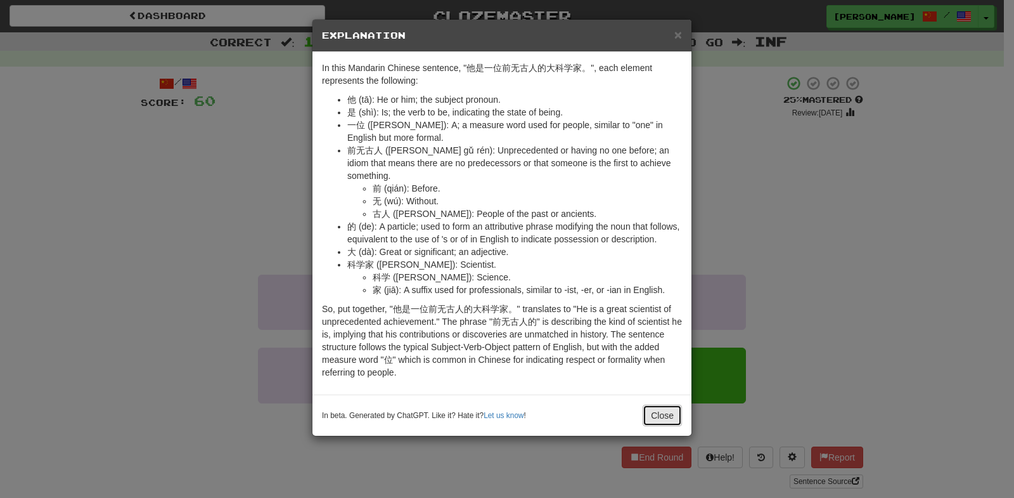
click at [649, 406] on button "Close" at bounding box center [662, 415] width 39 height 22
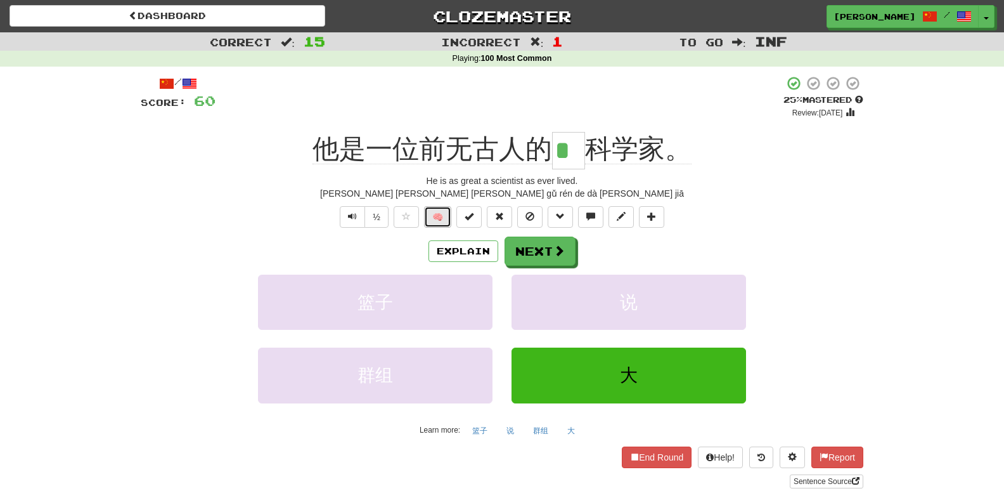
click at [430, 221] on button "🧠" at bounding box center [437, 217] width 27 height 22
click at [536, 255] on button "Next" at bounding box center [540, 251] width 71 height 29
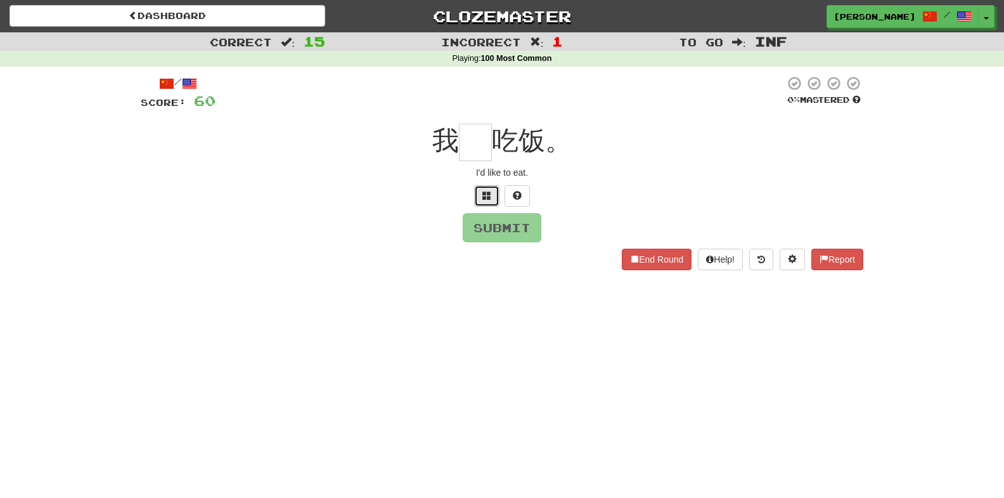
click at [481, 202] on button at bounding box center [486, 196] width 25 height 22
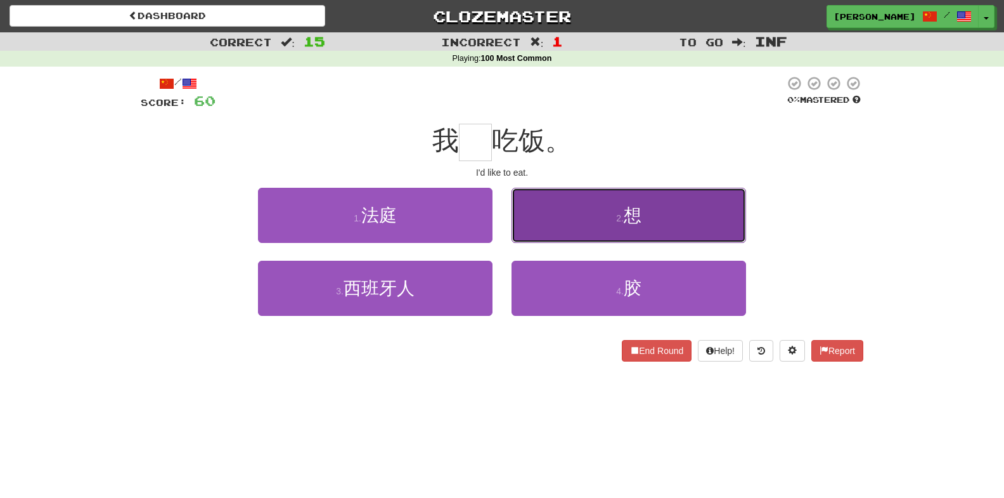
click at [564, 207] on button "2 . 想" at bounding box center [629, 215] width 235 height 55
type input "*"
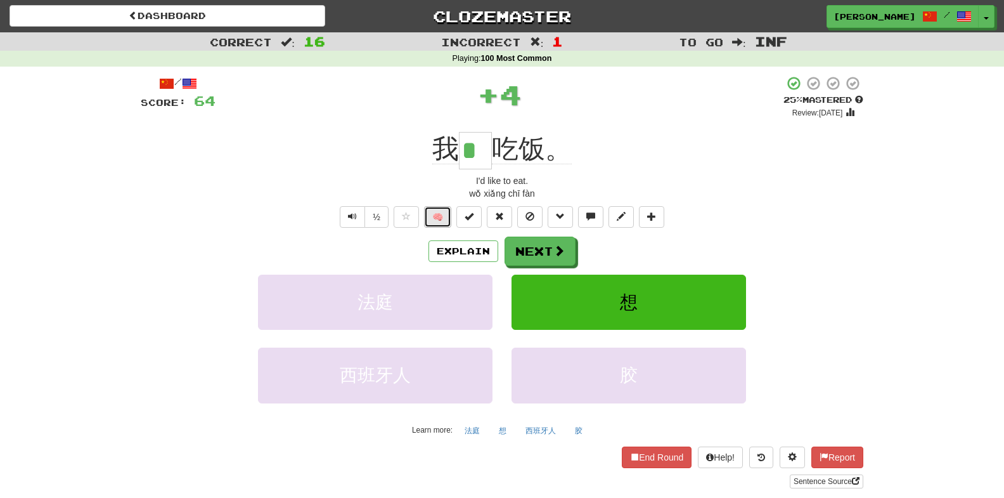
click at [425, 214] on button "🧠" at bounding box center [437, 217] width 27 height 22
click at [526, 247] on button "Next" at bounding box center [540, 251] width 71 height 29
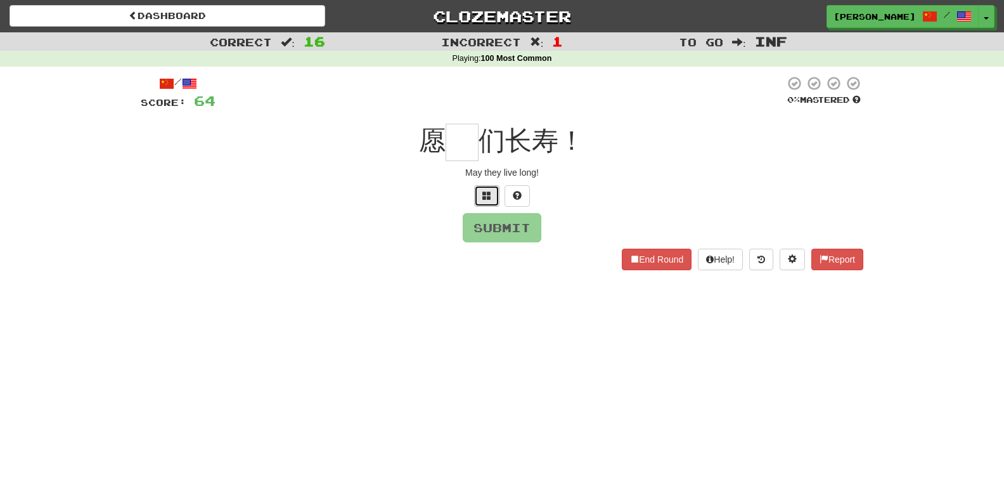
click at [488, 205] on button at bounding box center [486, 196] width 25 height 22
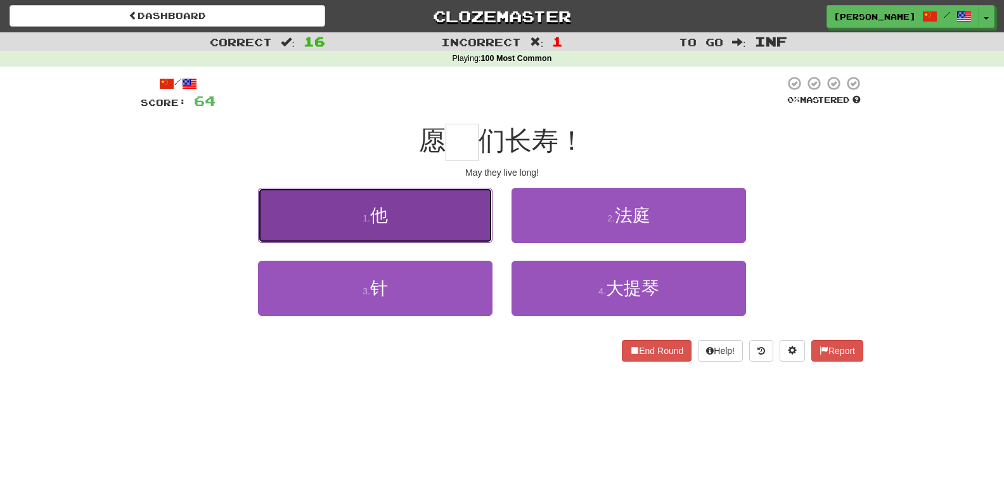
click at [442, 214] on button "1 . 他" at bounding box center [375, 215] width 235 height 55
type input "*"
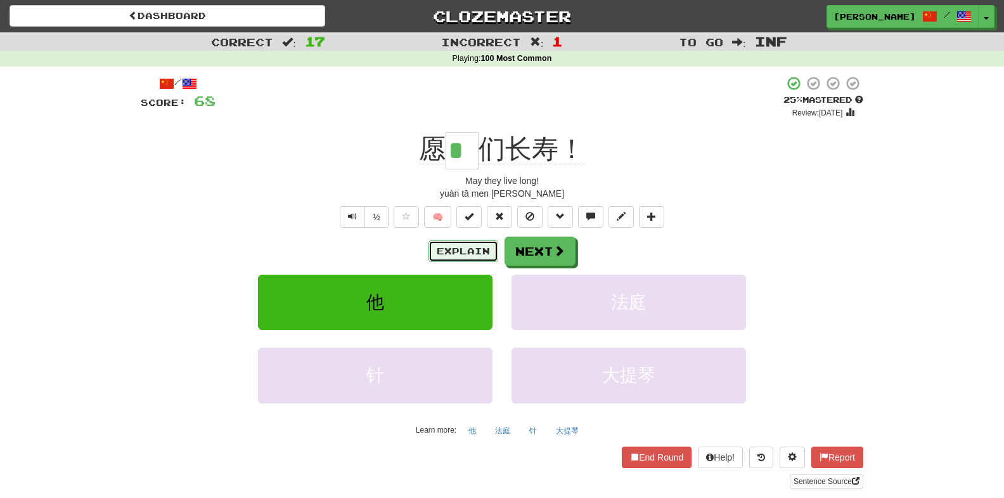
click at [468, 253] on button "Explain" at bounding box center [464, 251] width 70 height 22
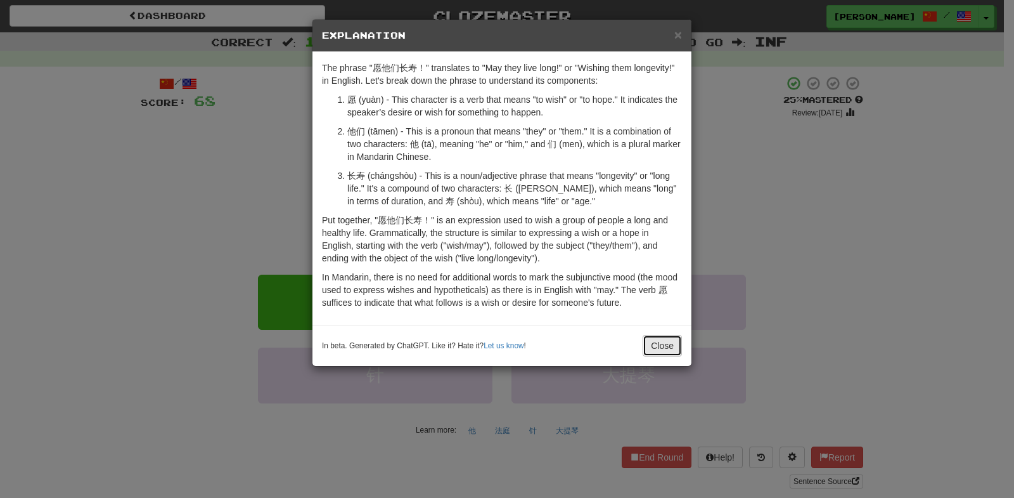
click at [662, 345] on button "Close" at bounding box center [662, 346] width 39 height 22
